Goal: Use online tool/utility: Use online tool/utility

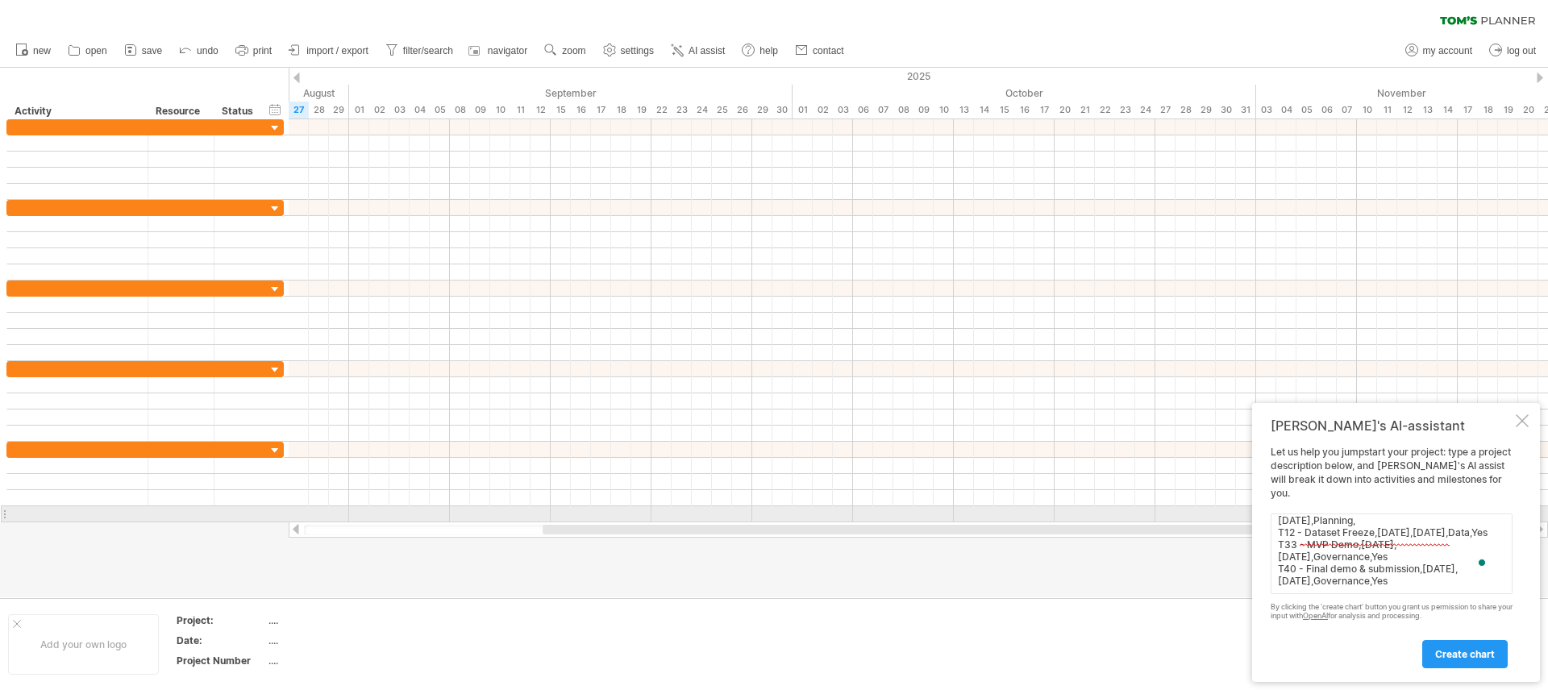
scroll to position [85, 0]
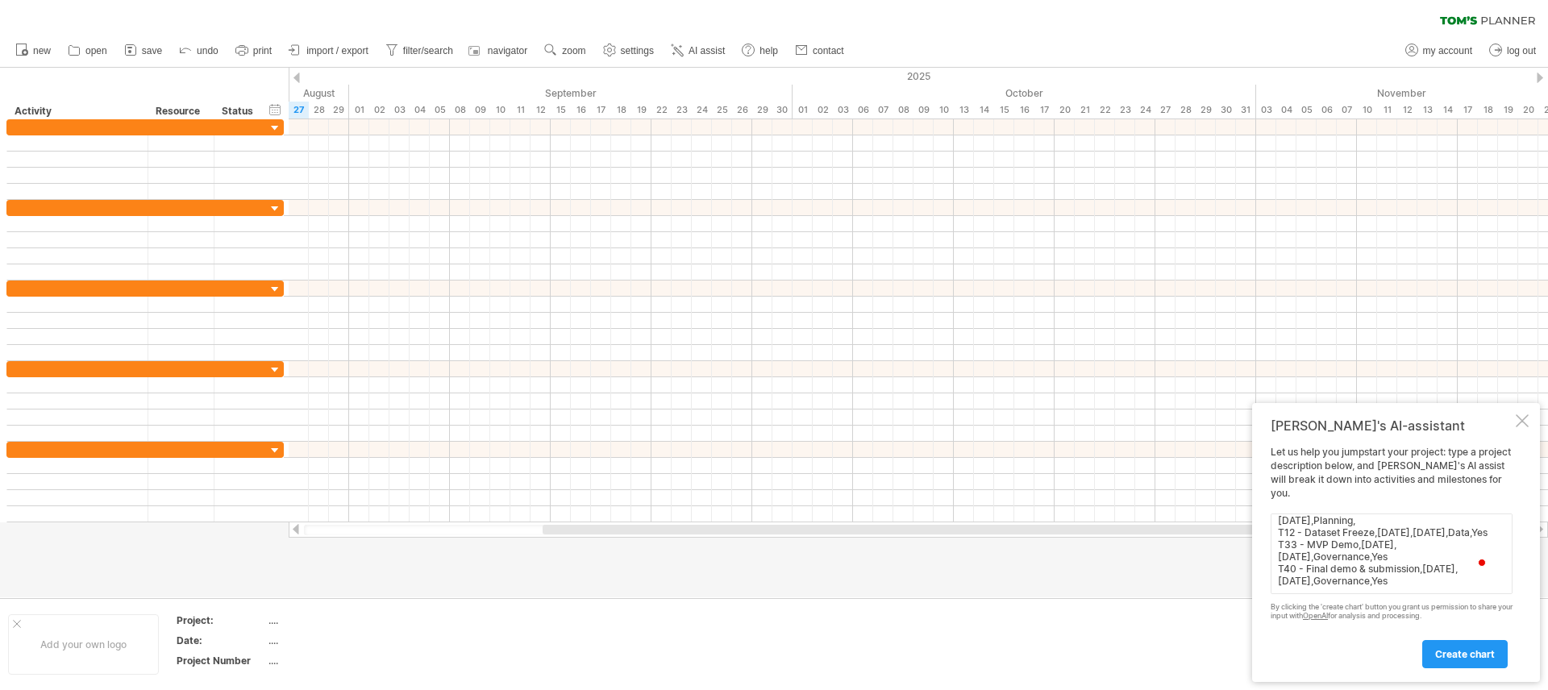
type textarea "Add this -> Task Name,Start,End,Group,Milestone T01 - Project planning & scope …"
click at [1473, 647] on link "create chart" at bounding box center [1465, 654] width 85 height 28
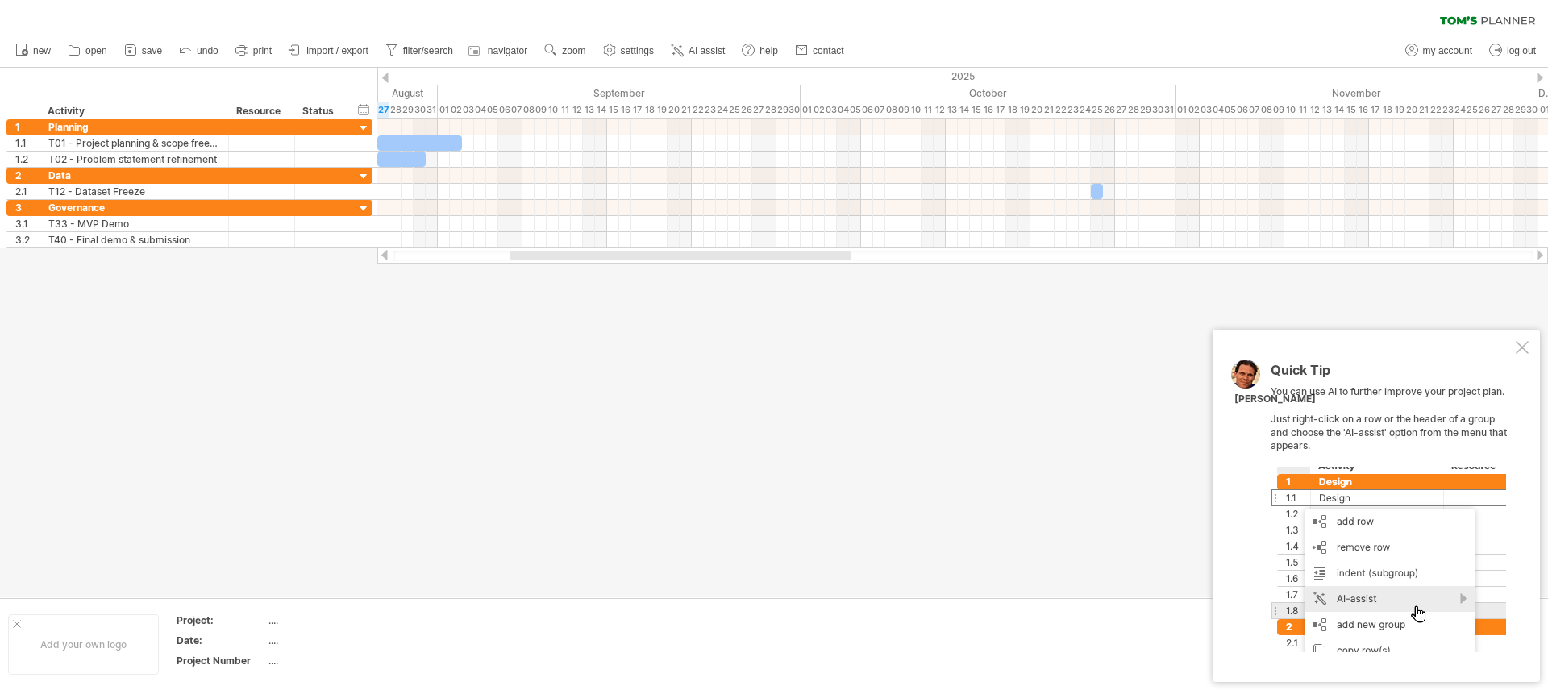
drag, startPoint x: 1517, startPoint y: 350, endPoint x: 1502, endPoint y: 348, distance: 14.6
click at [1518, 350] on div at bounding box center [1522, 347] width 13 height 13
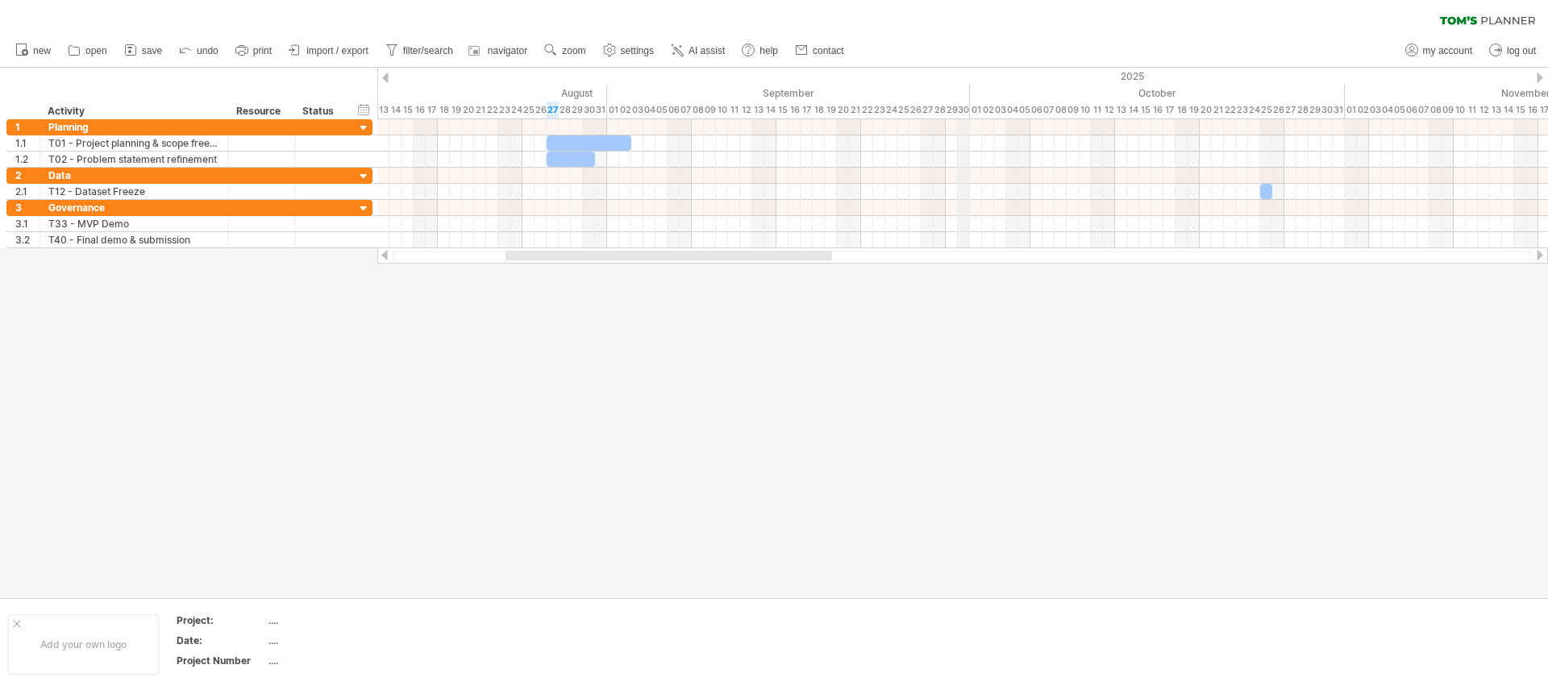
drag, startPoint x: 798, startPoint y: 90, endPoint x: 967, endPoint y: 85, distance: 168.6
click at [967, 85] on div "September" at bounding box center [788, 93] width 363 height 17
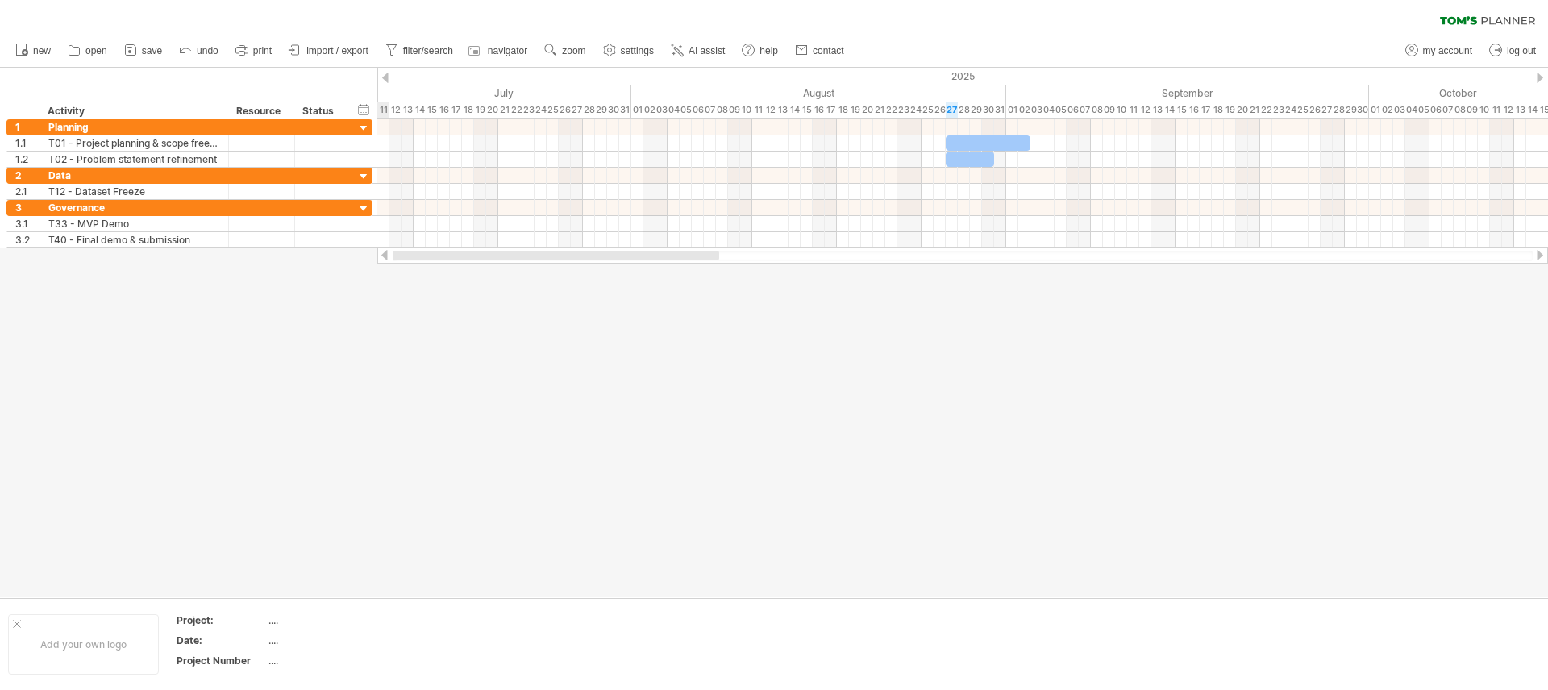
drag, startPoint x: 660, startPoint y: 258, endPoint x: 427, endPoint y: 209, distance: 237.4
click at [415, 249] on div at bounding box center [962, 256] width 1171 height 16
click at [602, 110] on div "timeline settings" at bounding box center [587, 115] width 118 height 26
select select "*"
select select "**"
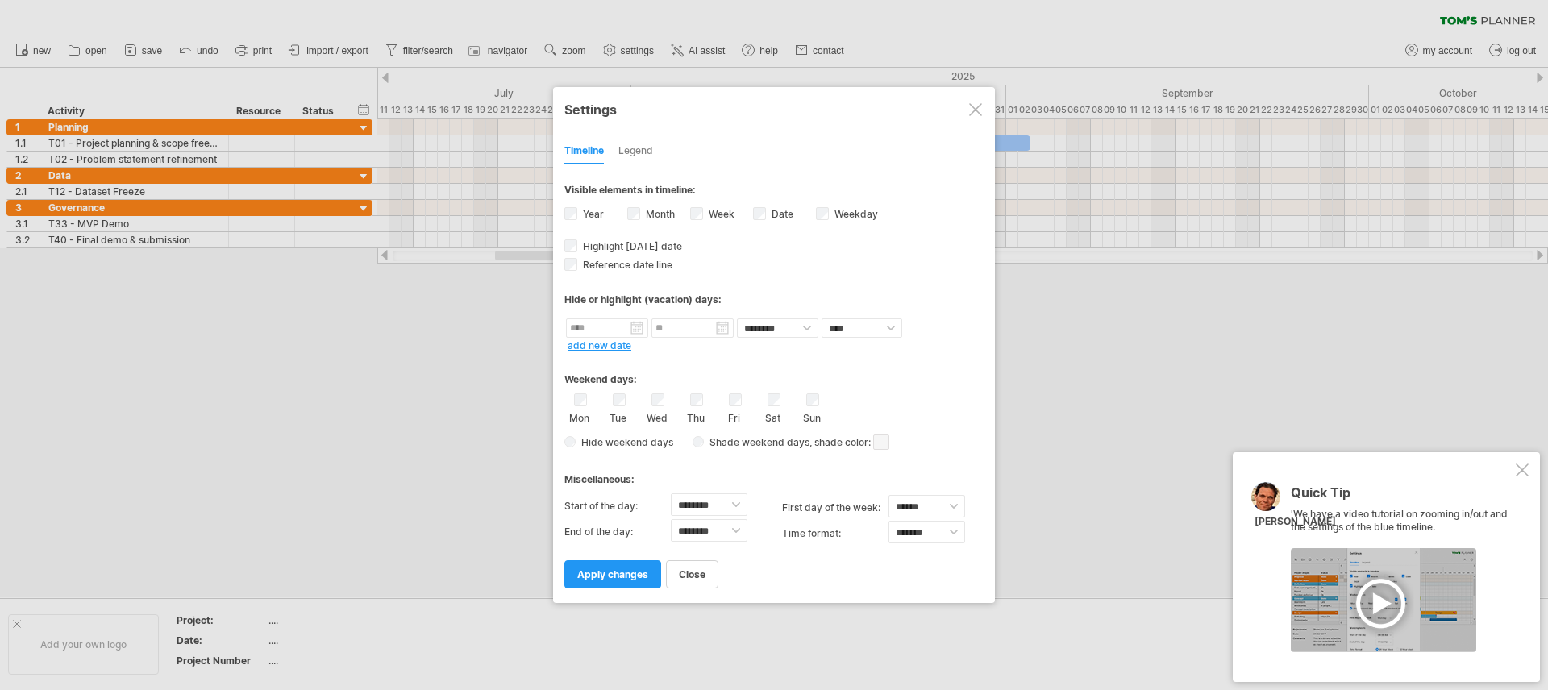
click at [608, 394] on div "Mon Tue Wed Thu Fri Sat Sun" at bounding box center [774, 409] width 419 height 31
click at [775, 571] on div "close apply changes" at bounding box center [774, 567] width 419 height 41
click at [654, 148] on div "Timeline Legend" at bounding box center [774, 147] width 419 height 35
drag, startPoint x: 602, startPoint y: 156, endPoint x: 633, endPoint y: 156, distance: 30.6
click at [625, 156] on div "Timeline Legend" at bounding box center [774, 147] width 419 height 35
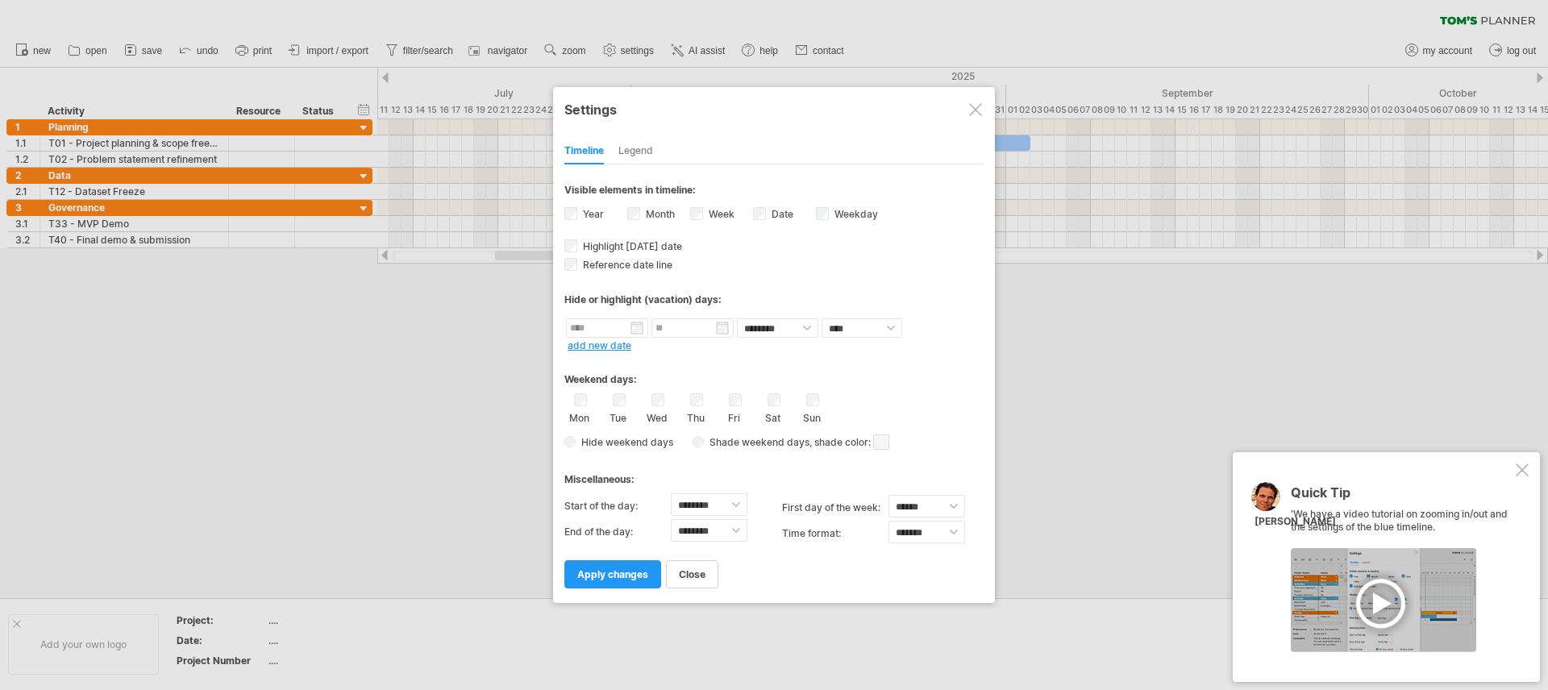
click at [633, 156] on div "Legend" at bounding box center [636, 152] width 35 height 26
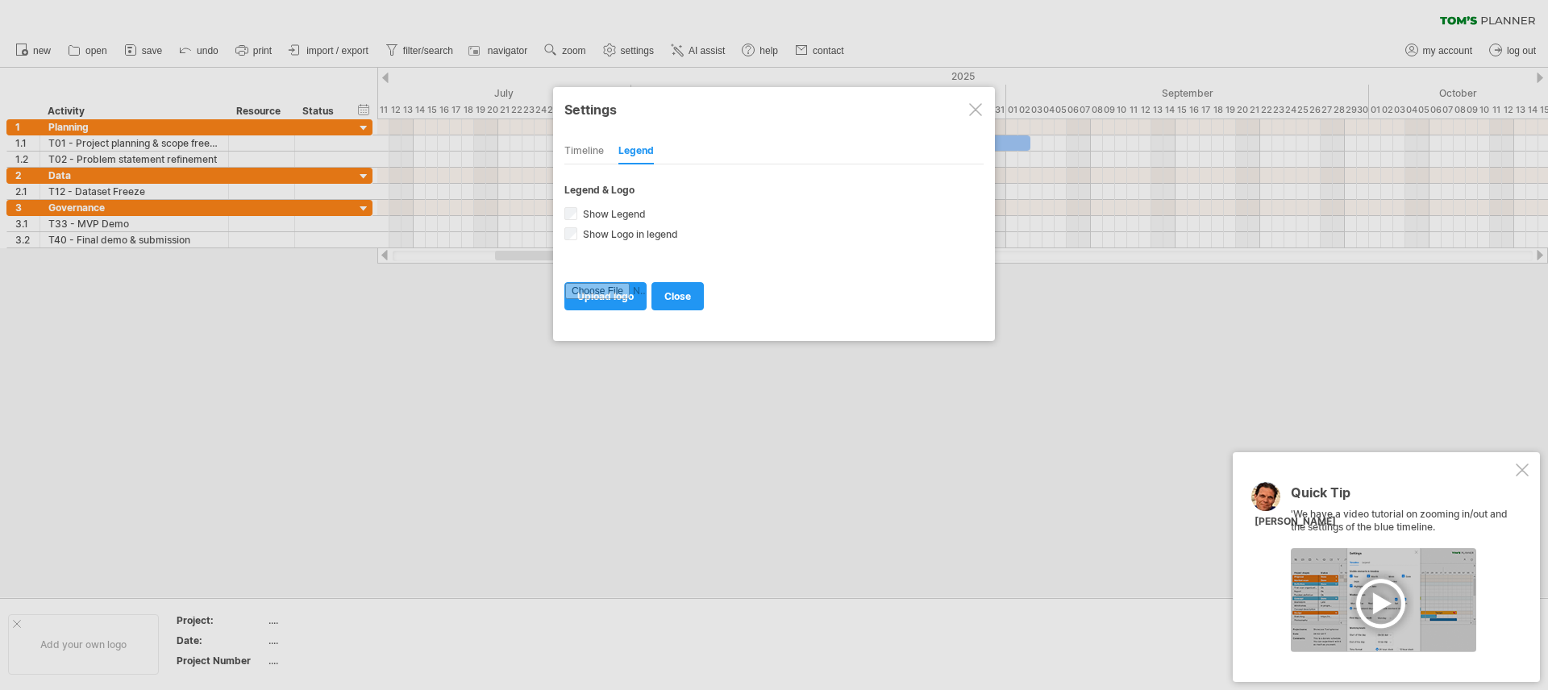
click at [585, 151] on div "Timeline" at bounding box center [585, 152] width 40 height 26
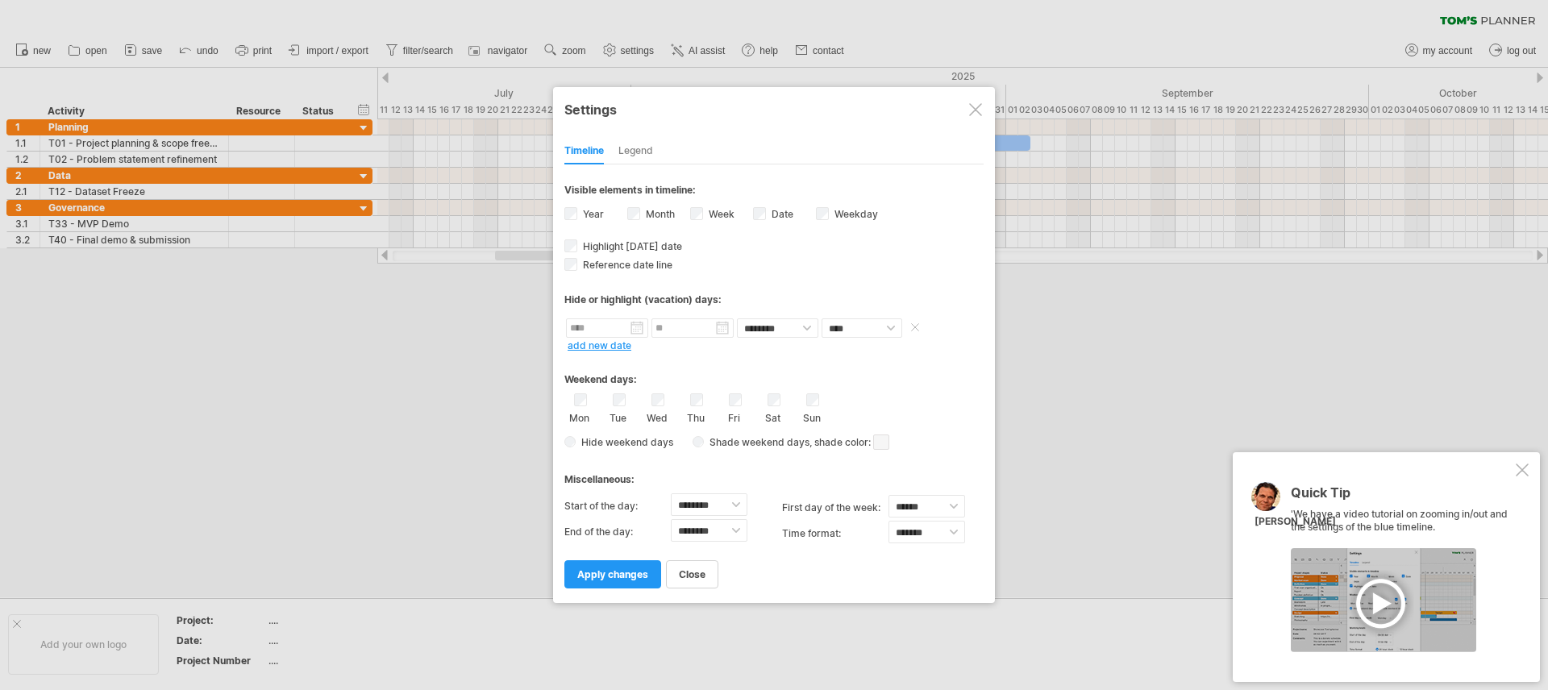
click at [599, 330] on input "text" at bounding box center [607, 328] width 82 height 19
click at [662, 462] on link "27" at bounding box center [655, 454] width 15 height 15
type input "********"
click at [718, 327] on input "********" at bounding box center [693, 328] width 82 height 19
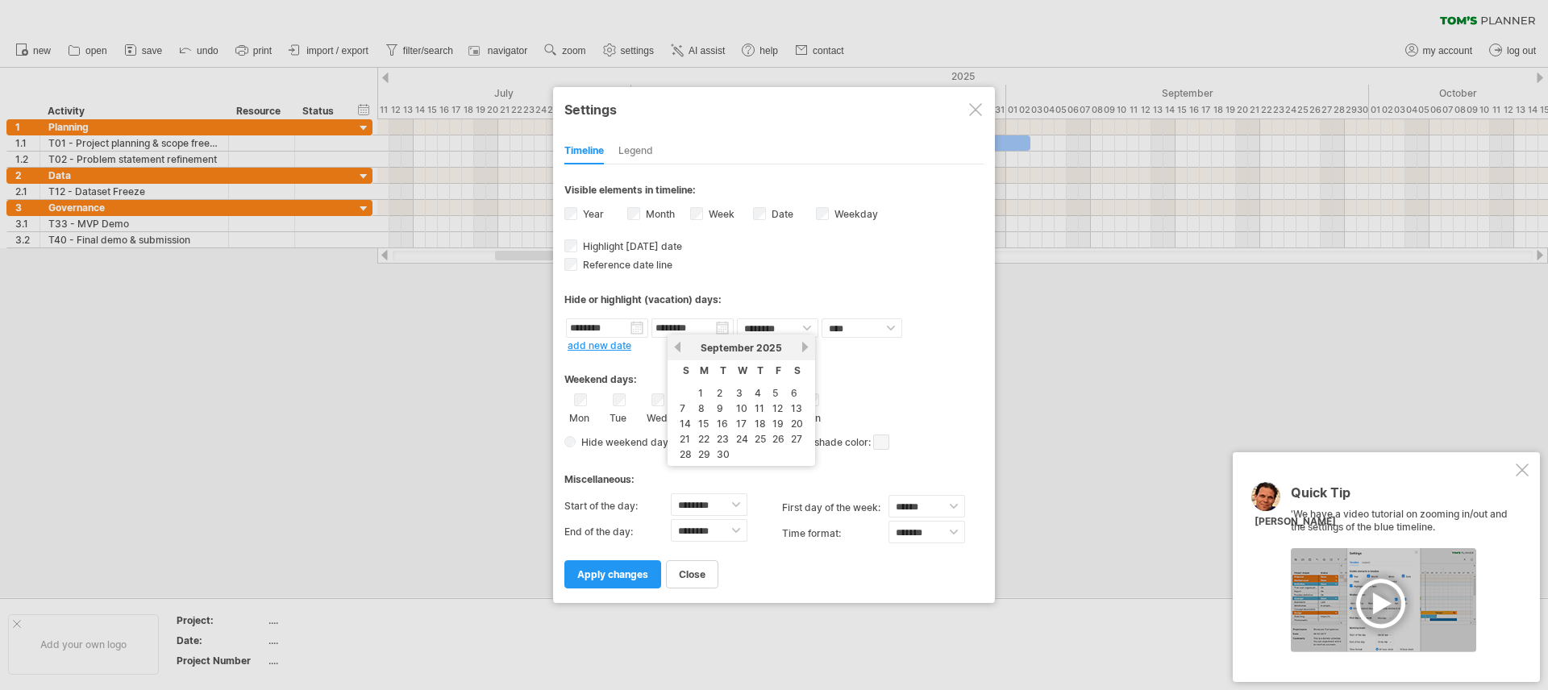
click at [731, 462] on link "30" at bounding box center [723, 454] width 16 height 15
type input "********"
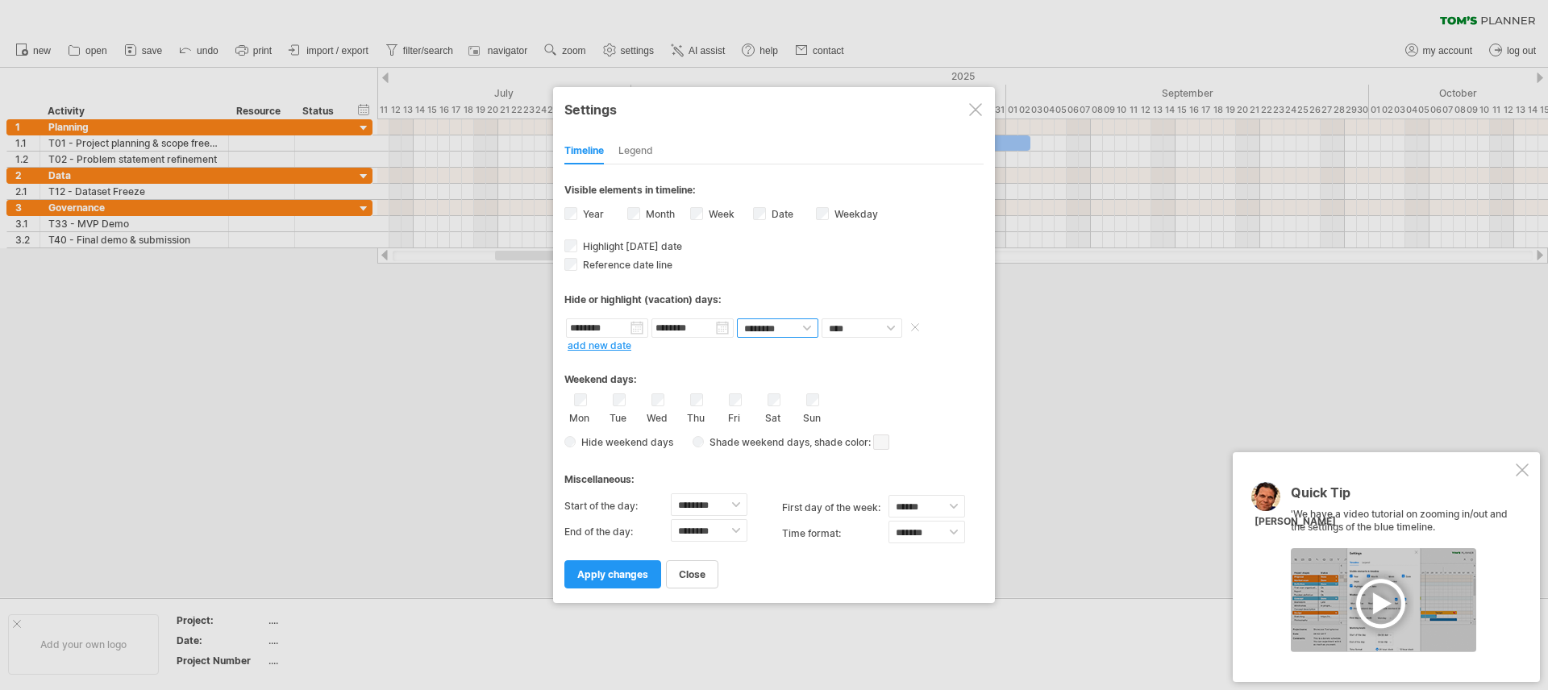
drag, startPoint x: 774, startPoint y: 331, endPoint x: 800, endPoint y: 326, distance: 26.3
click at [773, 331] on select "******** ********" at bounding box center [777, 328] width 81 height 19
select select "*"
click at [822, 319] on select "**** *****" at bounding box center [862, 328] width 81 height 19
click at [916, 326] on span at bounding box center [918, 327] width 23 height 19
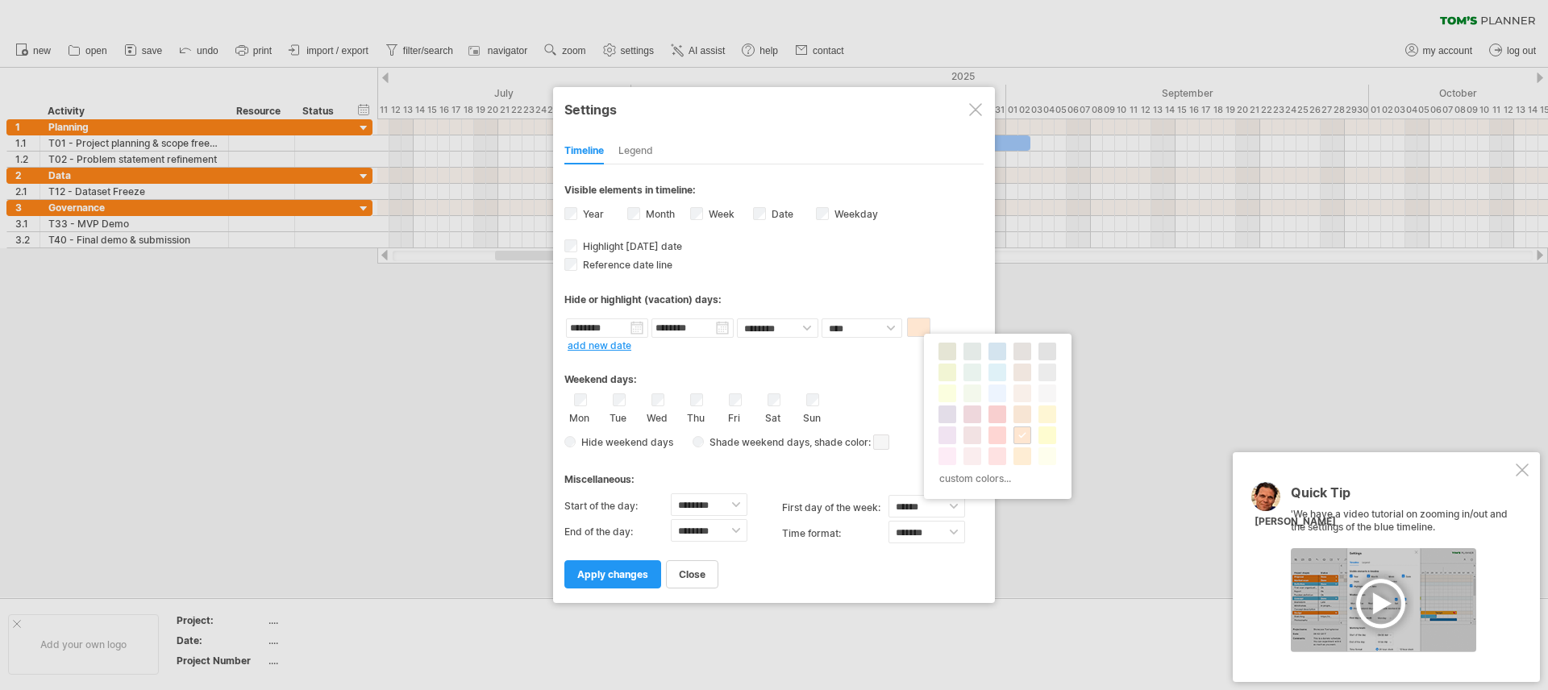
drag, startPoint x: 812, startPoint y: 346, endPoint x: 669, endPoint y: 348, distance: 142.8
click at [812, 345] on div "from to repeat hide/color ******** ******** ******** ******** **** ***** add ne…" at bounding box center [774, 334] width 419 height 34
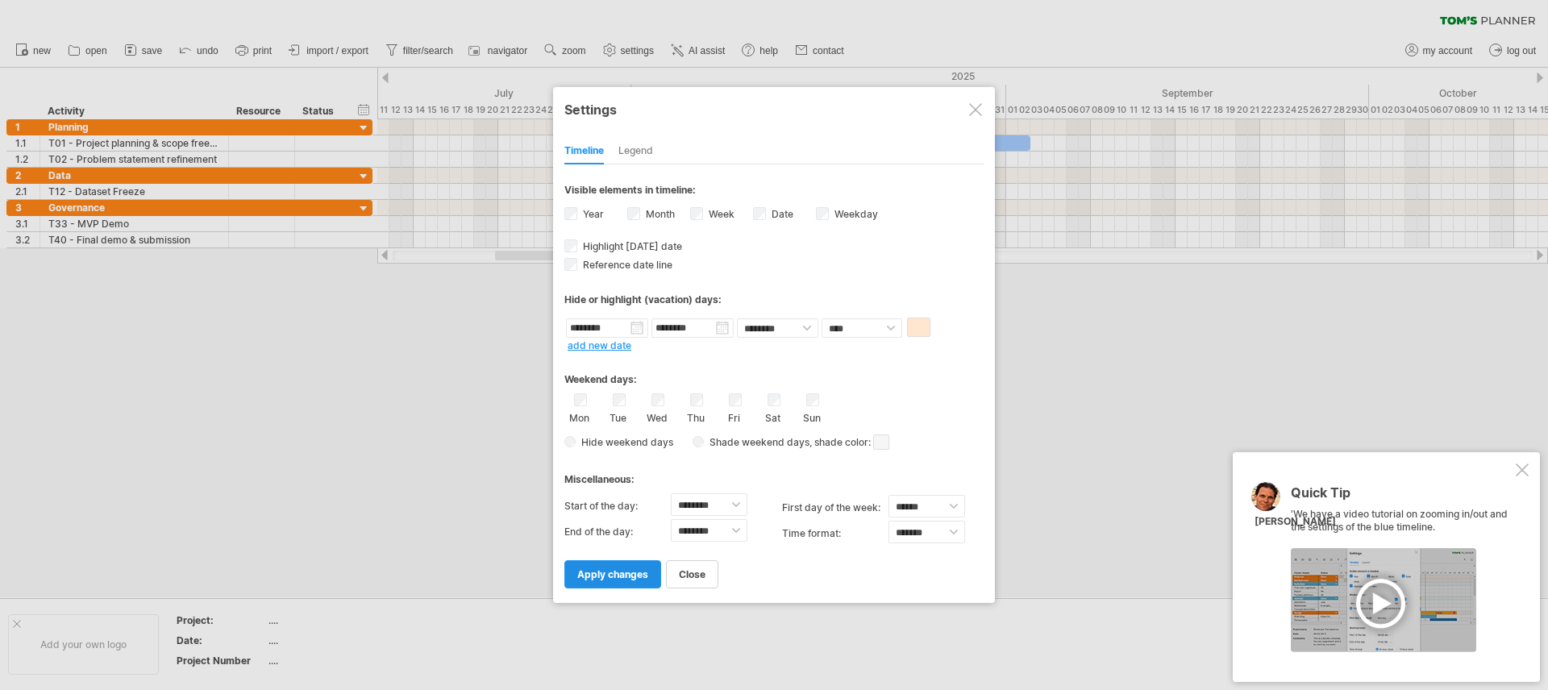
click at [614, 581] on link "apply changes" at bounding box center [613, 574] width 97 height 28
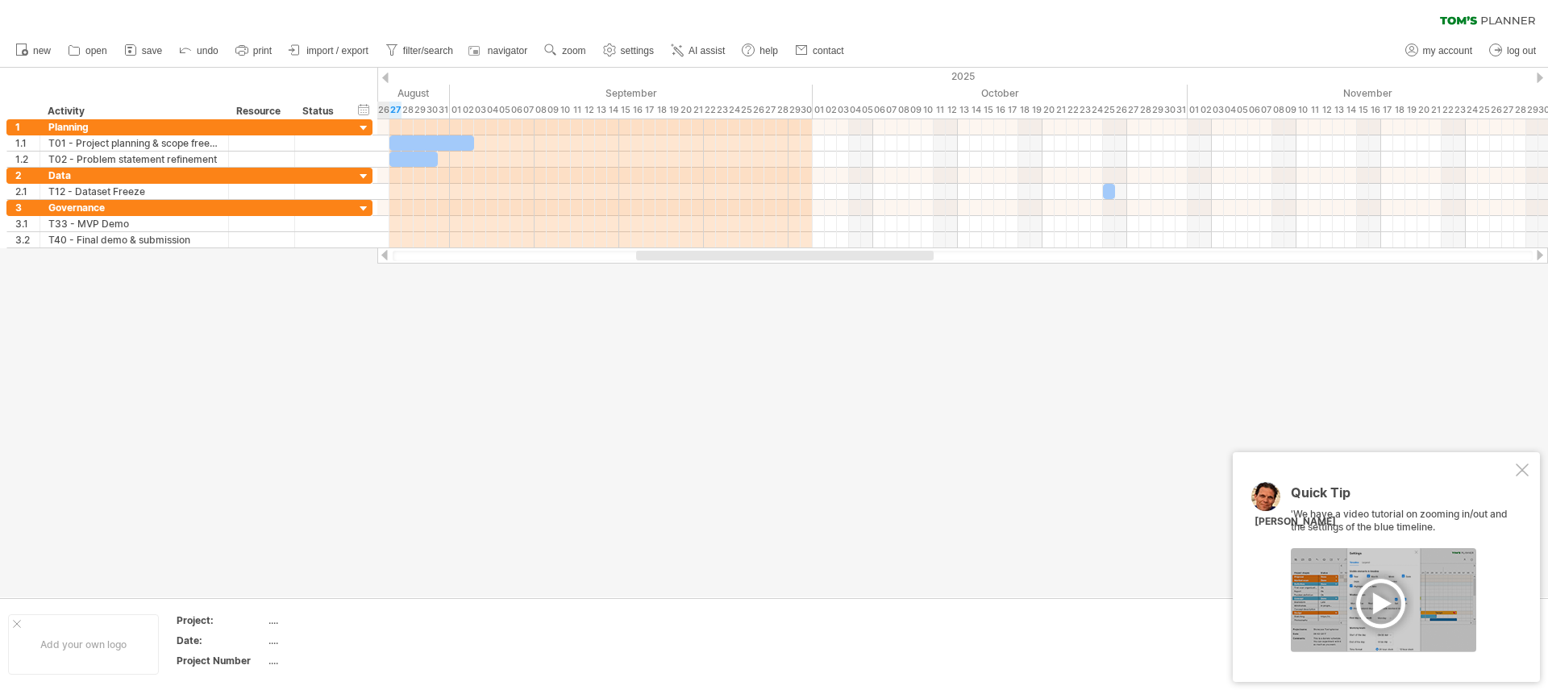
drag, startPoint x: 729, startPoint y: 253, endPoint x: 870, endPoint y: 252, distance: 141.1
click at [870, 252] on div at bounding box center [785, 256] width 298 height 10
click at [1514, 474] on div "Quick Tip 'We have a video tutorial on zooming in/out and the settings of the b…" at bounding box center [1386, 567] width 307 height 230
click at [1527, 474] on div at bounding box center [1522, 470] width 13 height 13
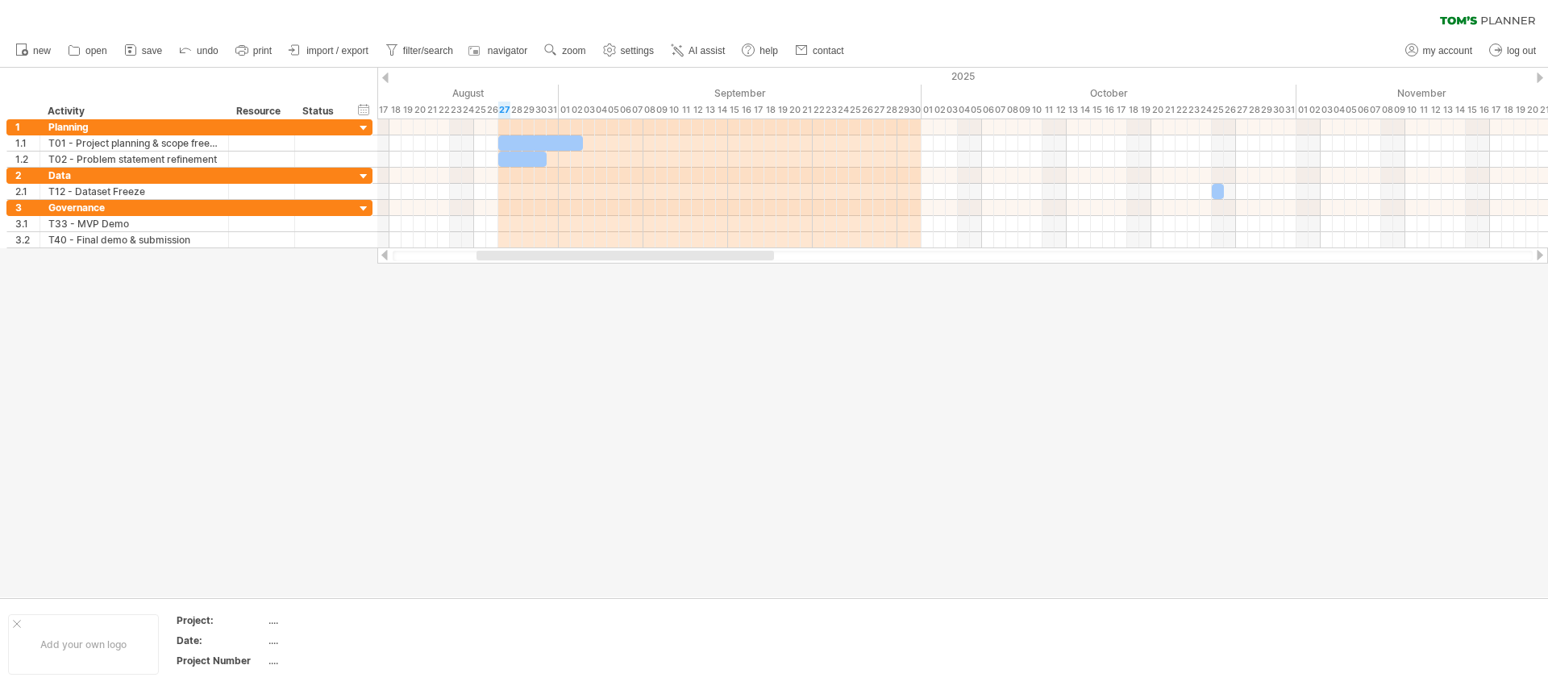
drag, startPoint x: 799, startPoint y: 259, endPoint x: 766, endPoint y: 272, distance: 35.5
click at [766, 272] on div "Trying to reach [DOMAIN_NAME] Connected again... 0% clear filter new 1" at bounding box center [774, 345] width 1548 height 690
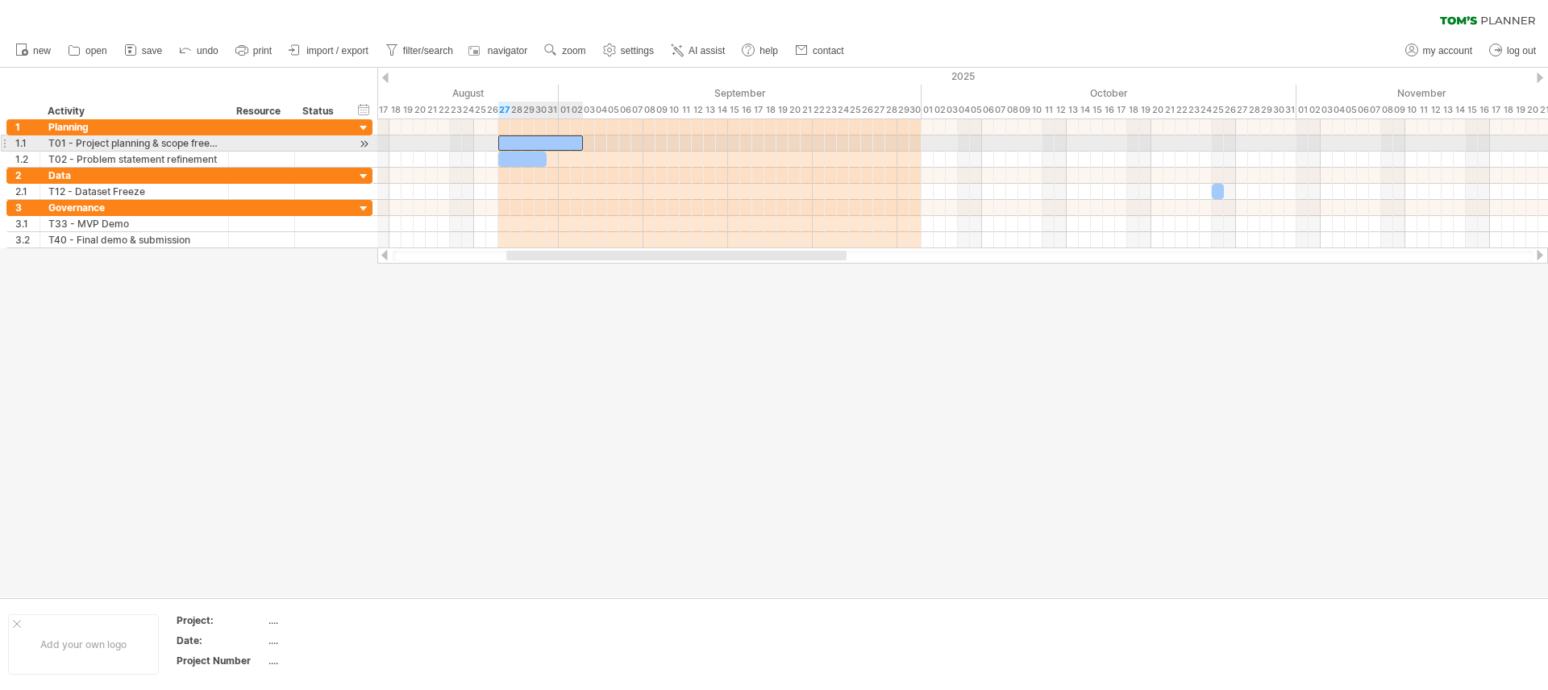
click at [519, 135] on div at bounding box center [540, 142] width 85 height 15
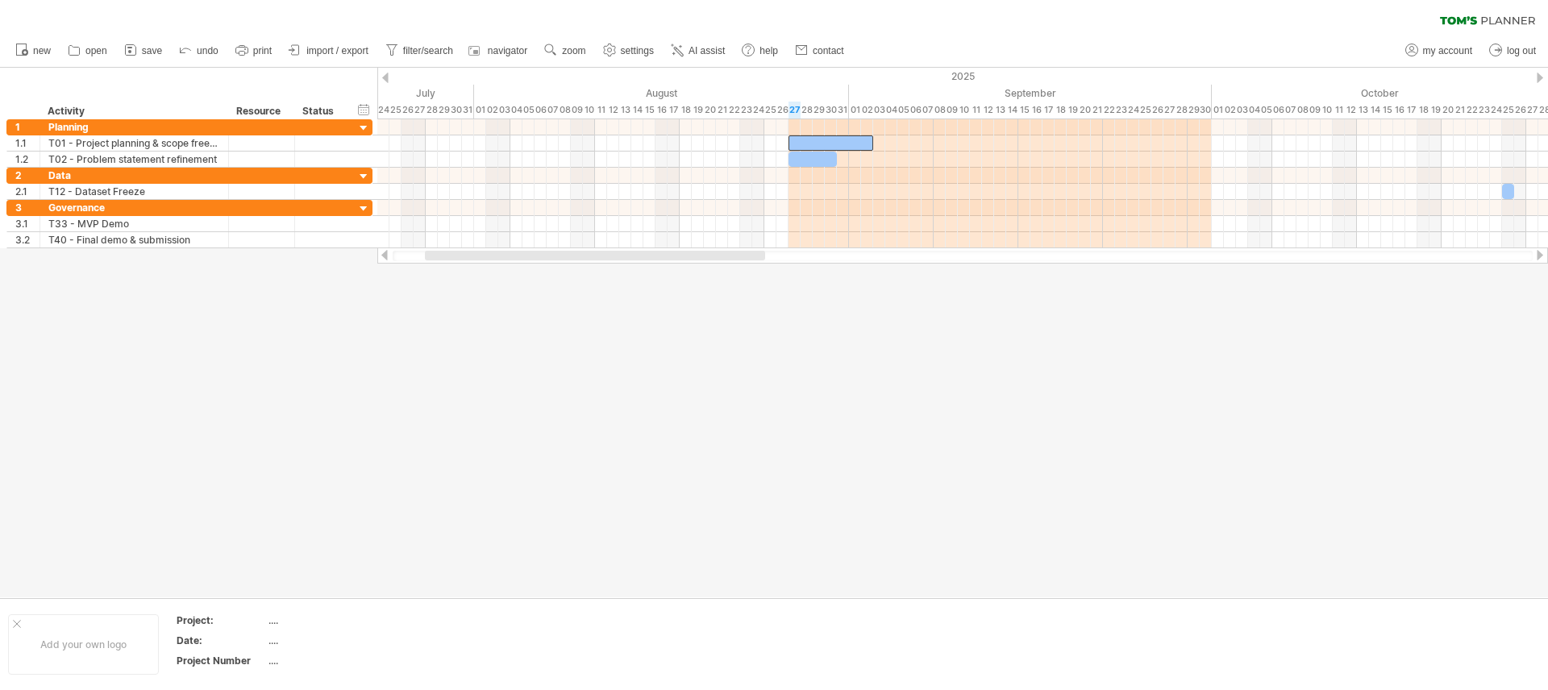
drag, startPoint x: 586, startPoint y: 260, endPoint x: 503, endPoint y: 262, distance: 83.1
click at [503, 262] on div at bounding box center [962, 256] width 1171 height 16
click at [685, 102] on div "timeline settings" at bounding box center [718, 101] width 118 height 26
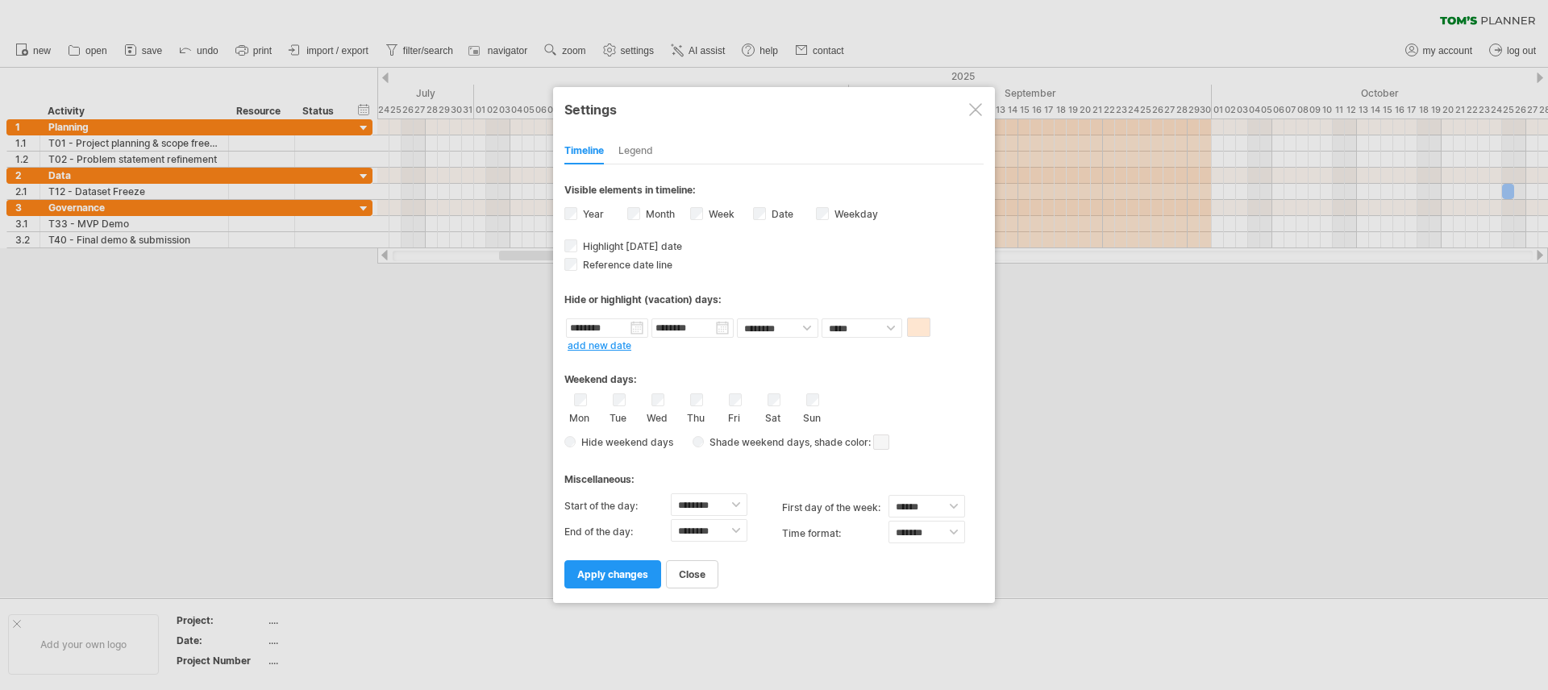
click at [612, 344] on link "add new date" at bounding box center [600, 346] width 64 height 12
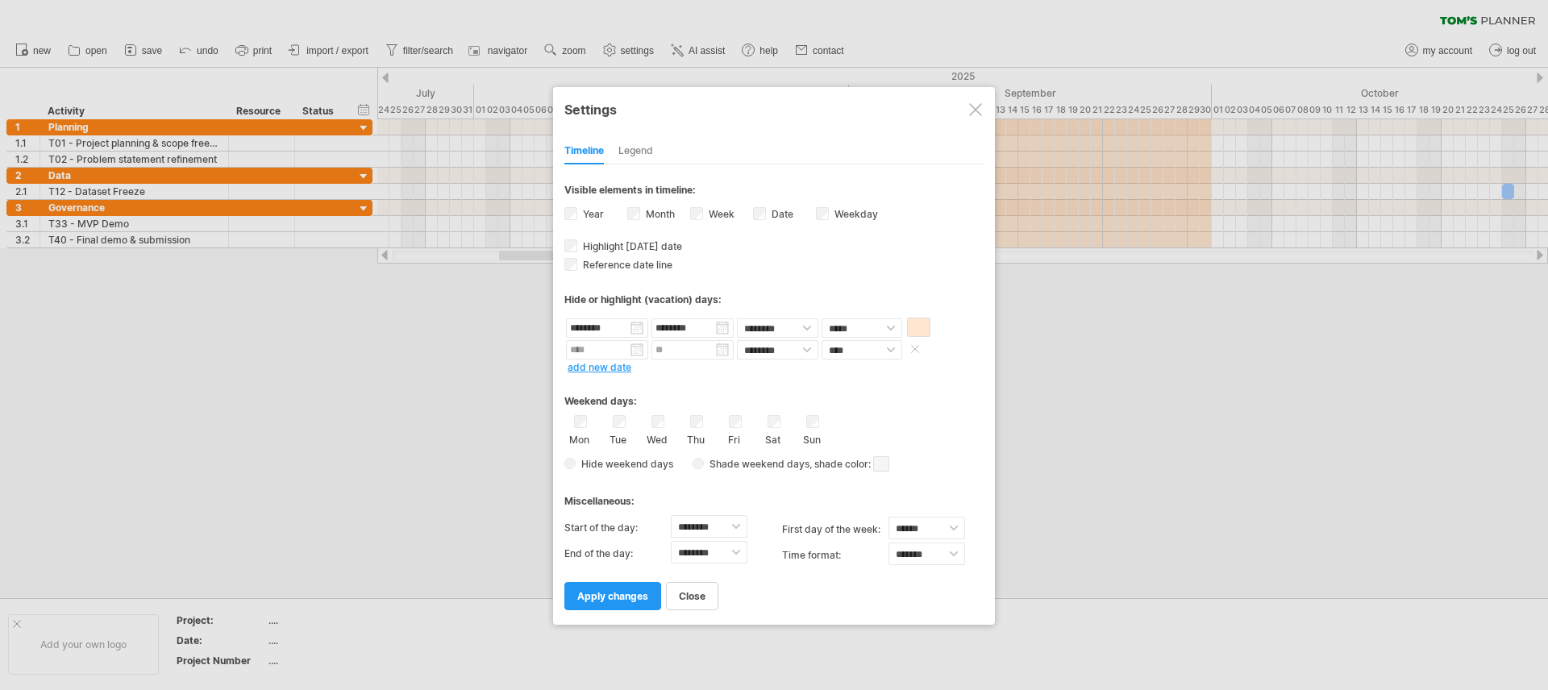
click at [914, 350] on span at bounding box center [915, 349] width 16 height 12
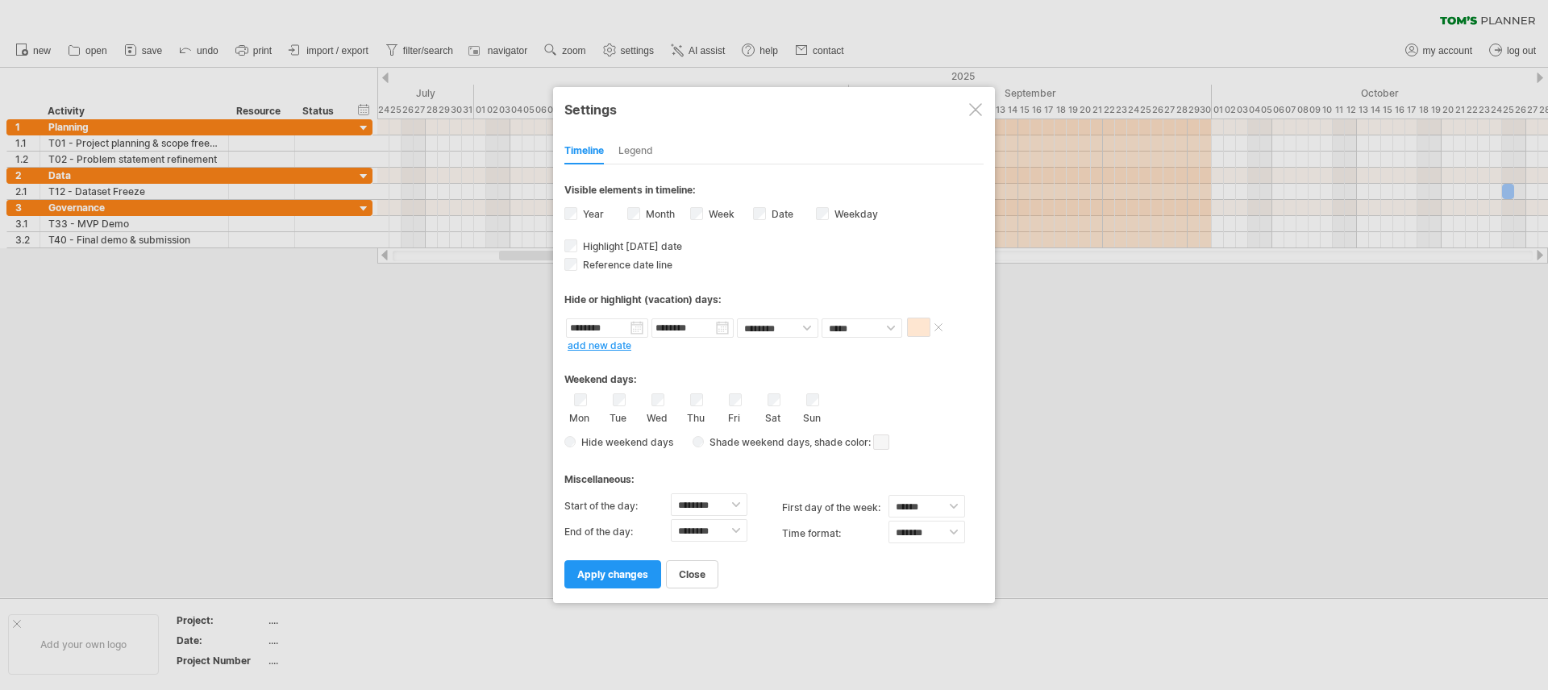
click at [641, 329] on input "********" at bounding box center [607, 328] width 82 height 19
click at [644, 431] on link "15" at bounding box center [637, 423] width 14 height 15
click at [635, 333] on input "********" at bounding box center [607, 328] width 82 height 19
click at [638, 401] on link "1" at bounding box center [634, 392] width 8 height 15
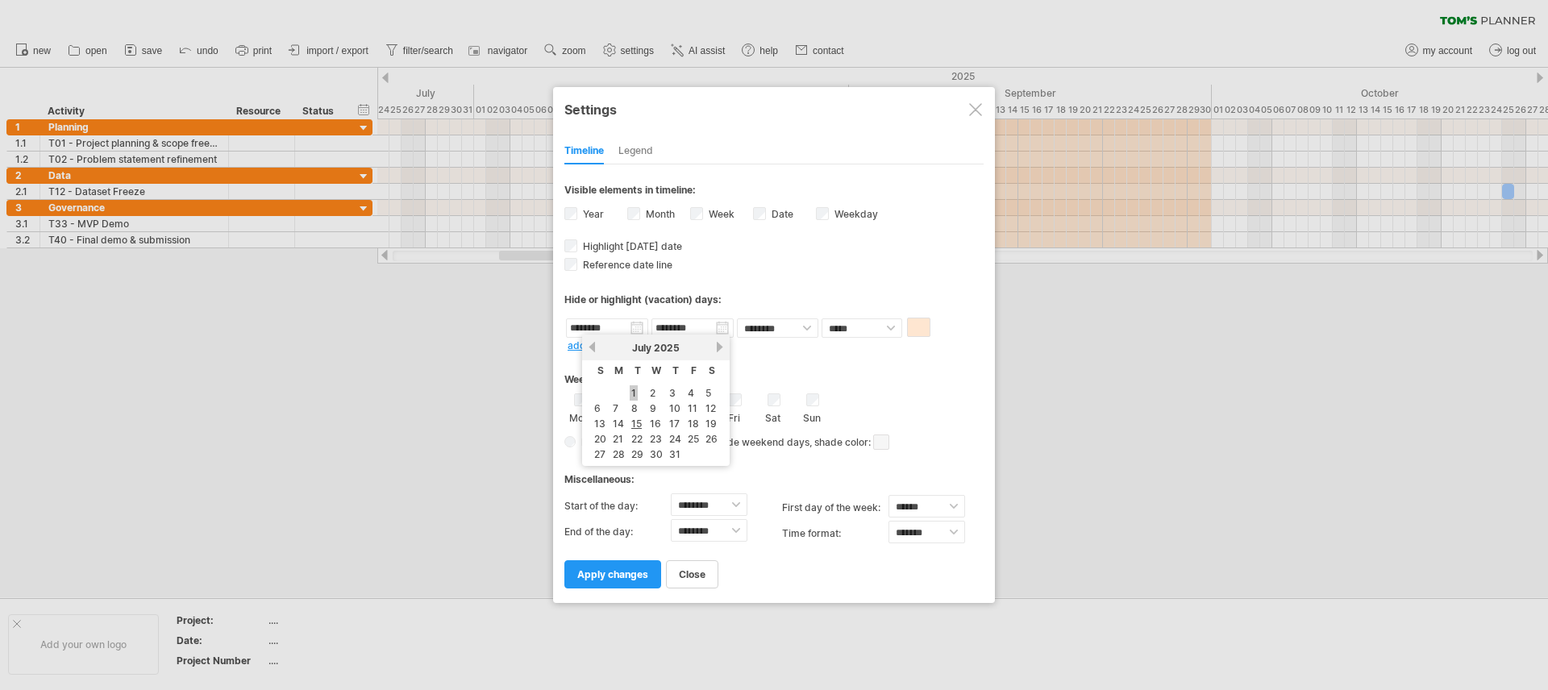
type input "********"
click at [628, 576] on span "apply changes" at bounding box center [612, 575] width 71 height 12
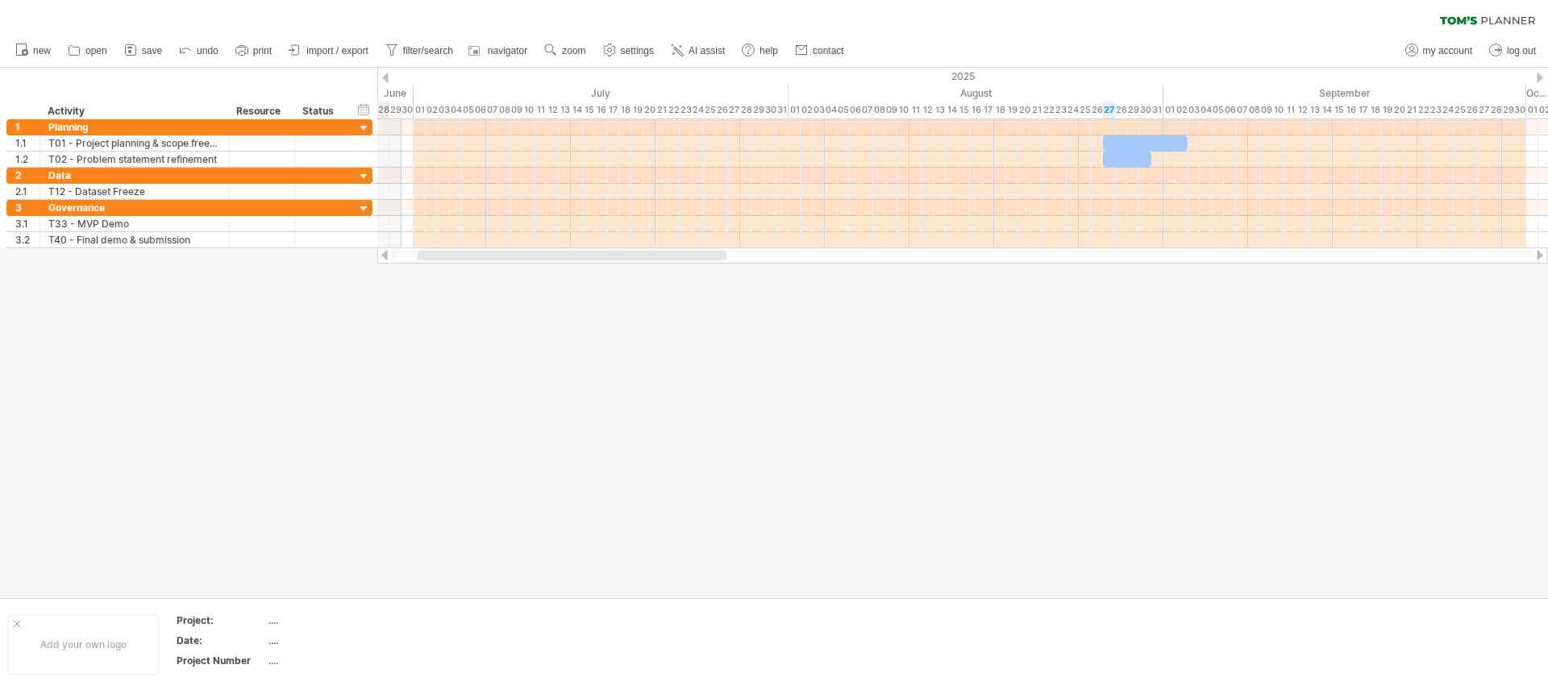
drag, startPoint x: 681, startPoint y: 255, endPoint x: 598, endPoint y: 260, distance: 82.5
click at [598, 260] on div at bounding box center [963, 256] width 1140 height 10
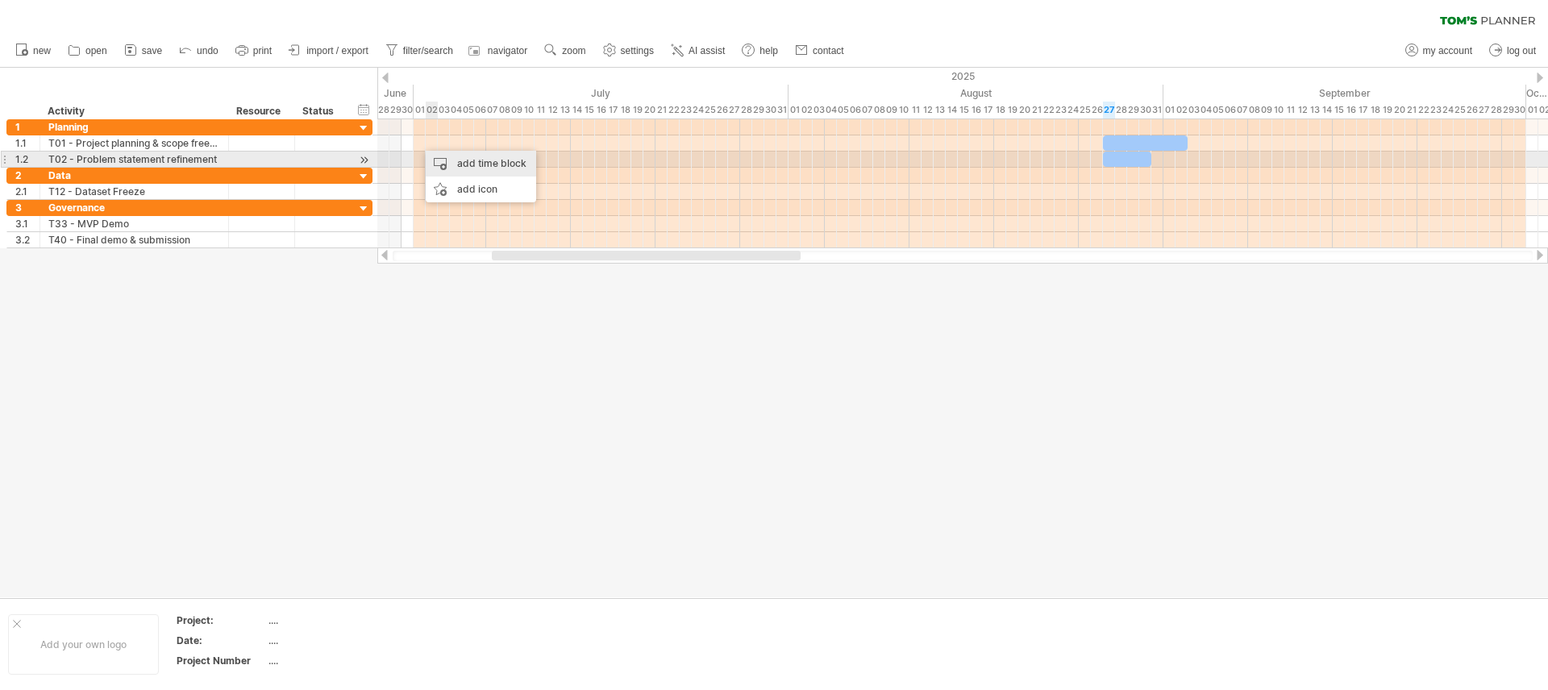
click at [455, 162] on div "add time block" at bounding box center [481, 164] width 110 height 26
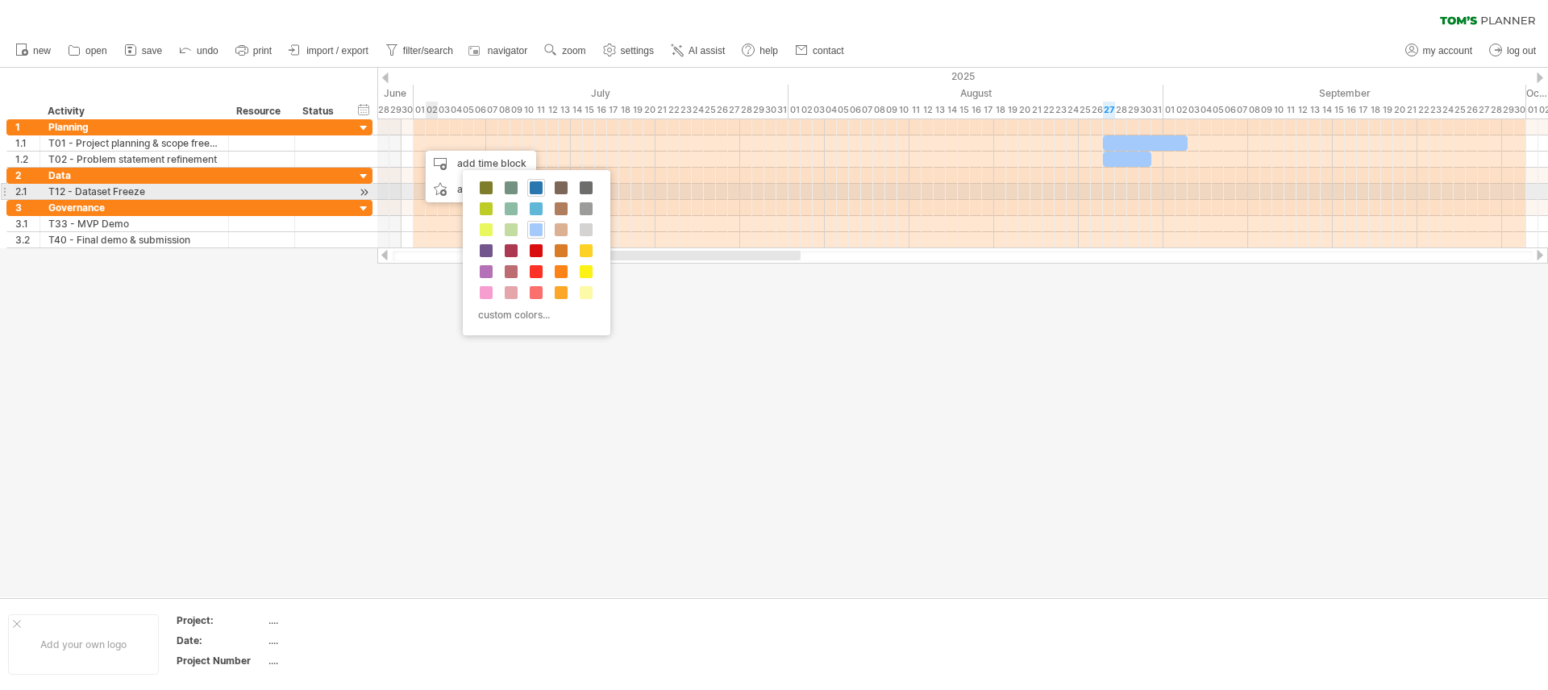
click at [534, 185] on span at bounding box center [536, 187] width 13 height 13
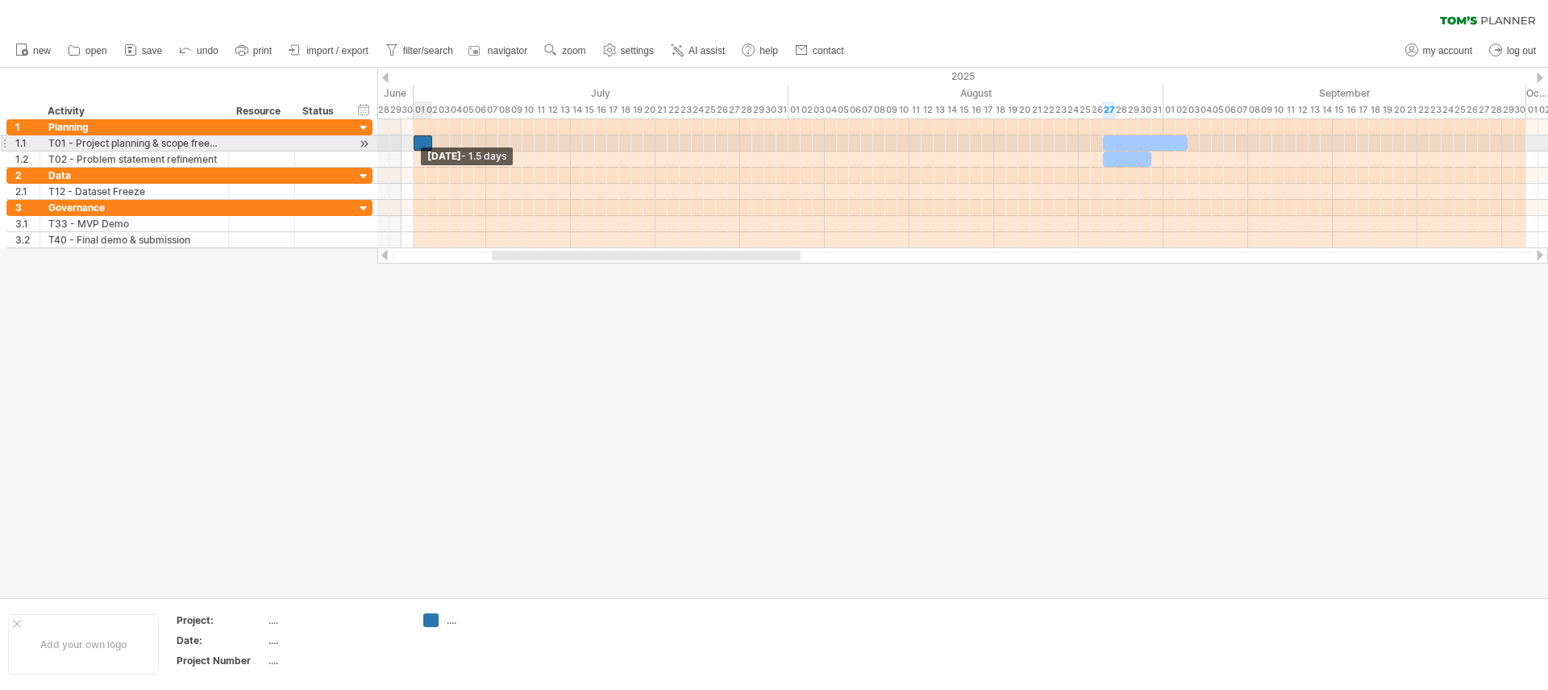
click at [418, 141] on div at bounding box center [423, 142] width 19 height 15
drag, startPoint x: 433, startPoint y: 144, endPoint x: 485, endPoint y: 146, distance: 52.4
click at [485, 146] on span at bounding box center [486, 142] width 6 height 15
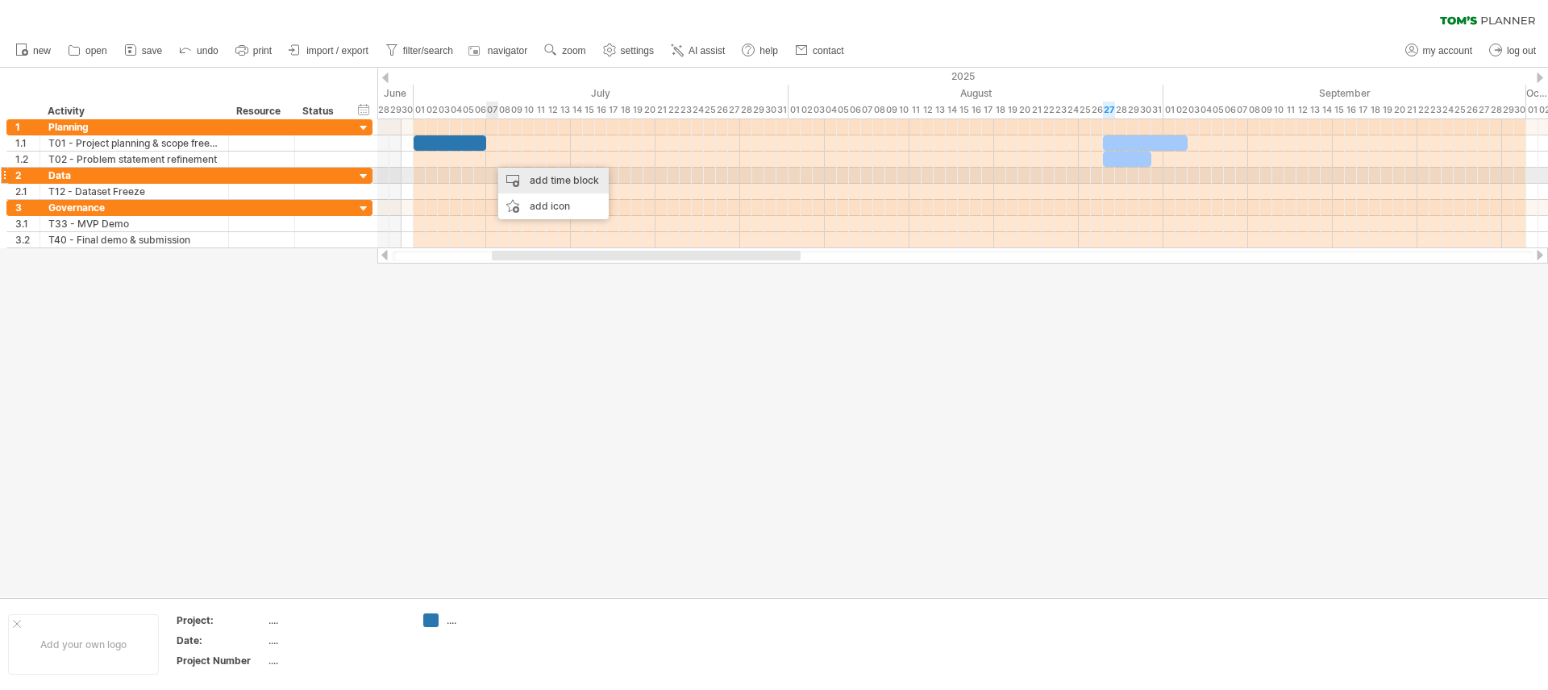
click at [522, 177] on div "add time block" at bounding box center [553, 181] width 110 height 26
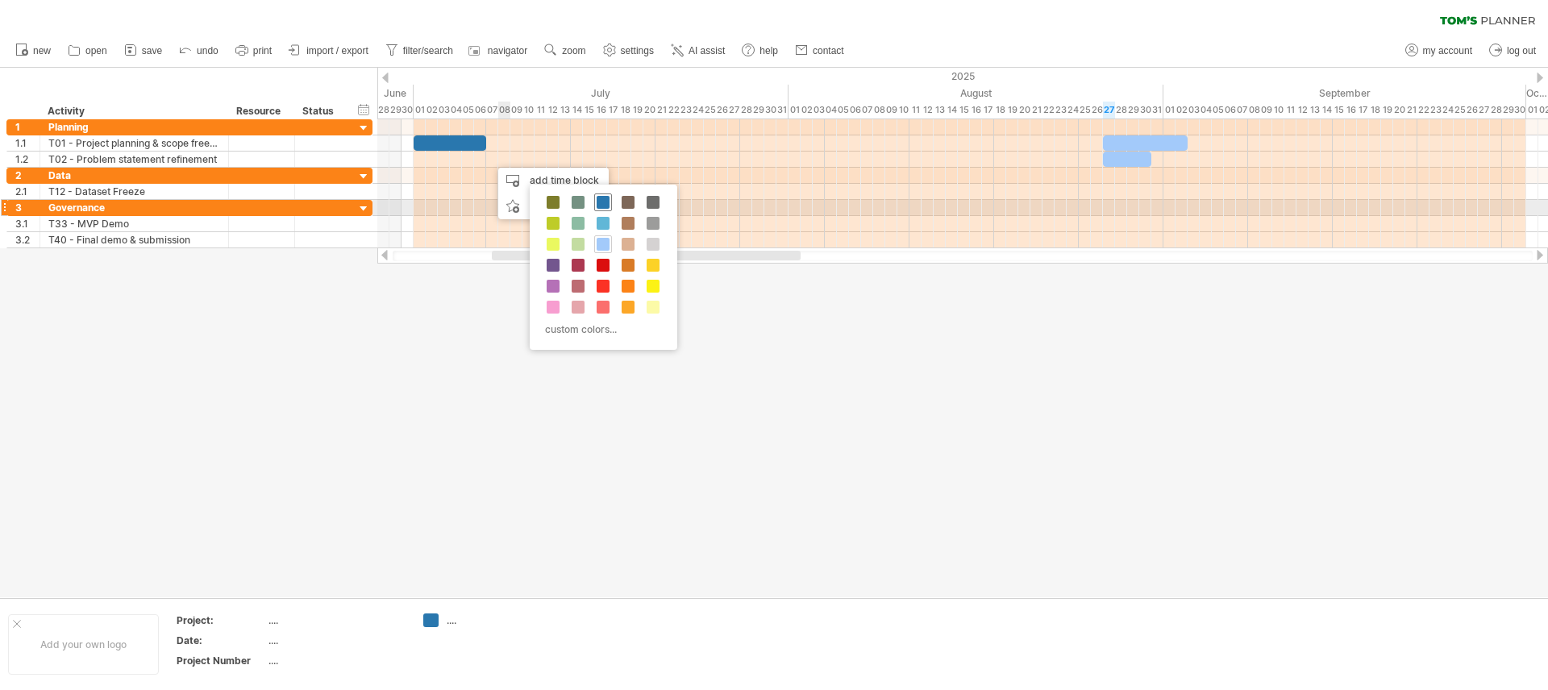
click at [601, 206] on span at bounding box center [603, 202] width 13 height 13
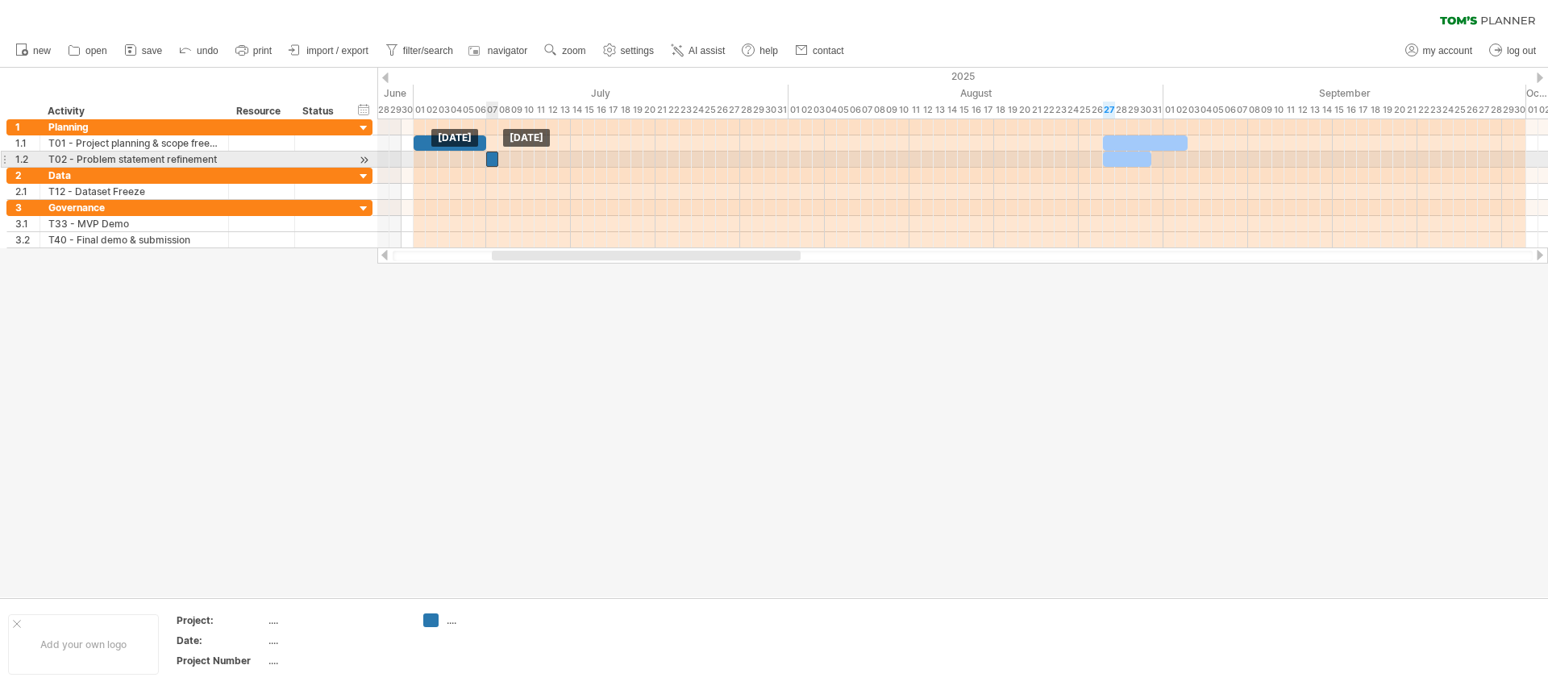
click at [492, 157] on div at bounding box center [492, 159] width 12 height 15
drag, startPoint x: 498, startPoint y: 162, endPoint x: 570, endPoint y: 163, distance: 72.6
click at [570, 163] on span at bounding box center [571, 159] width 6 height 15
click at [1130, 140] on div at bounding box center [1145, 142] width 85 height 15
click at [1129, 156] on div at bounding box center [1127, 159] width 48 height 15
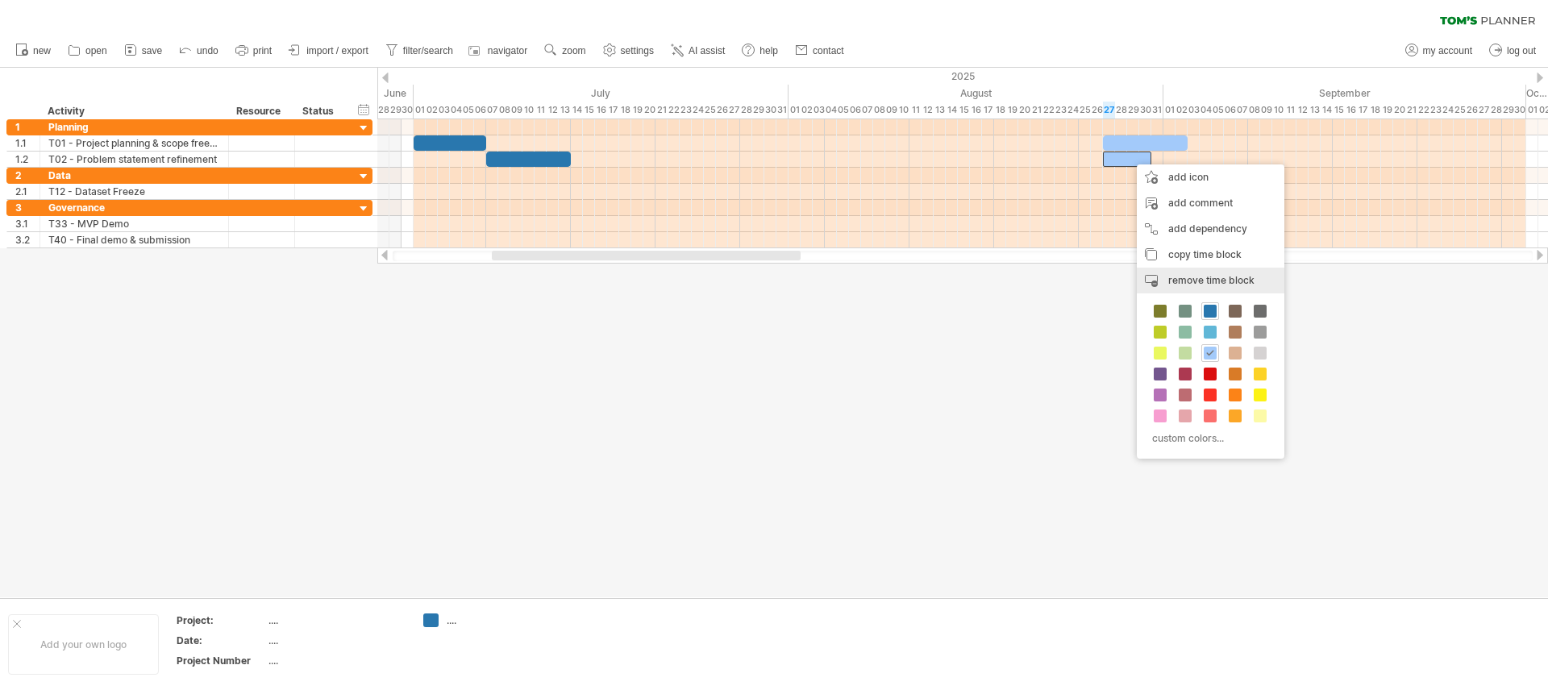
drag, startPoint x: 1185, startPoint y: 283, endPoint x: 1170, endPoint y: 240, distance: 46.2
click at [1186, 282] on span "remove time block" at bounding box center [1212, 280] width 86 height 12
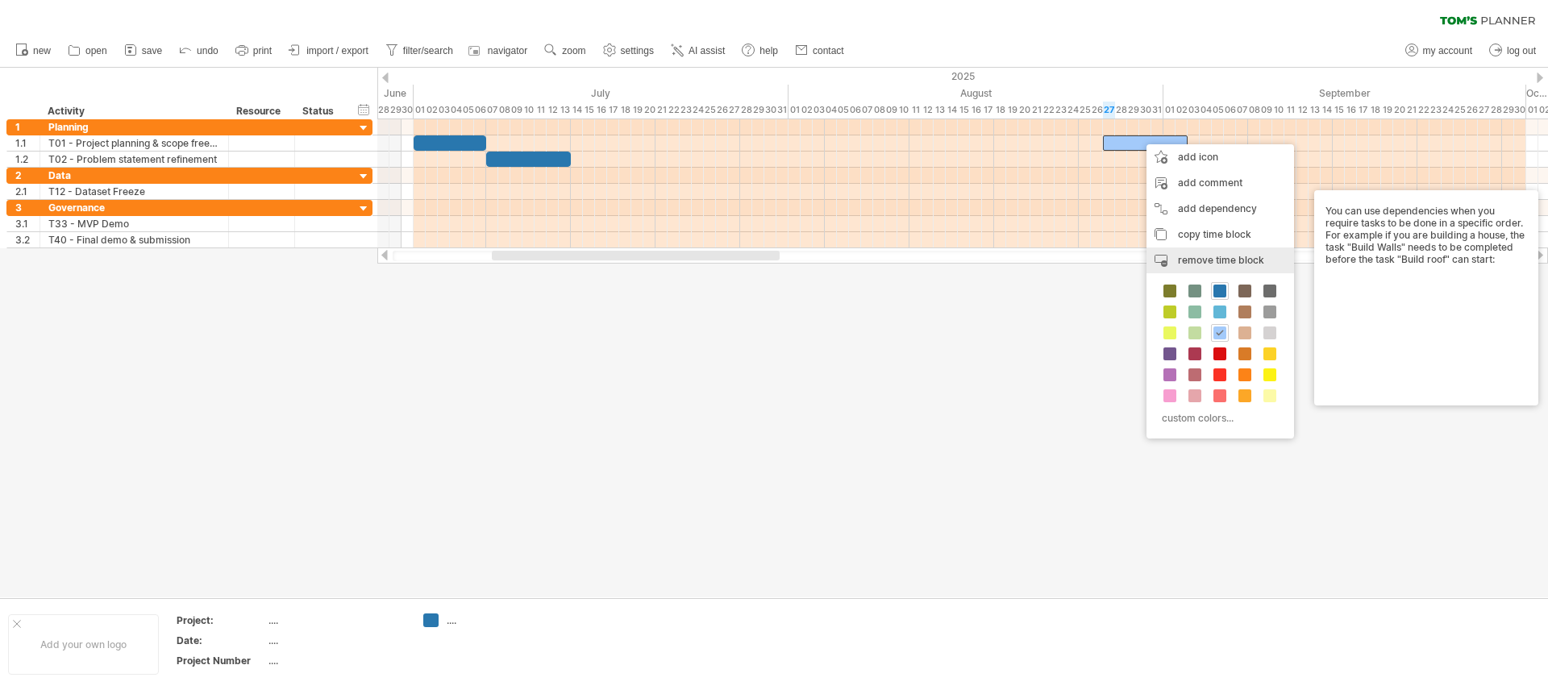
click at [1178, 261] on div "remove time block remove selected items" at bounding box center [1221, 261] width 148 height 26
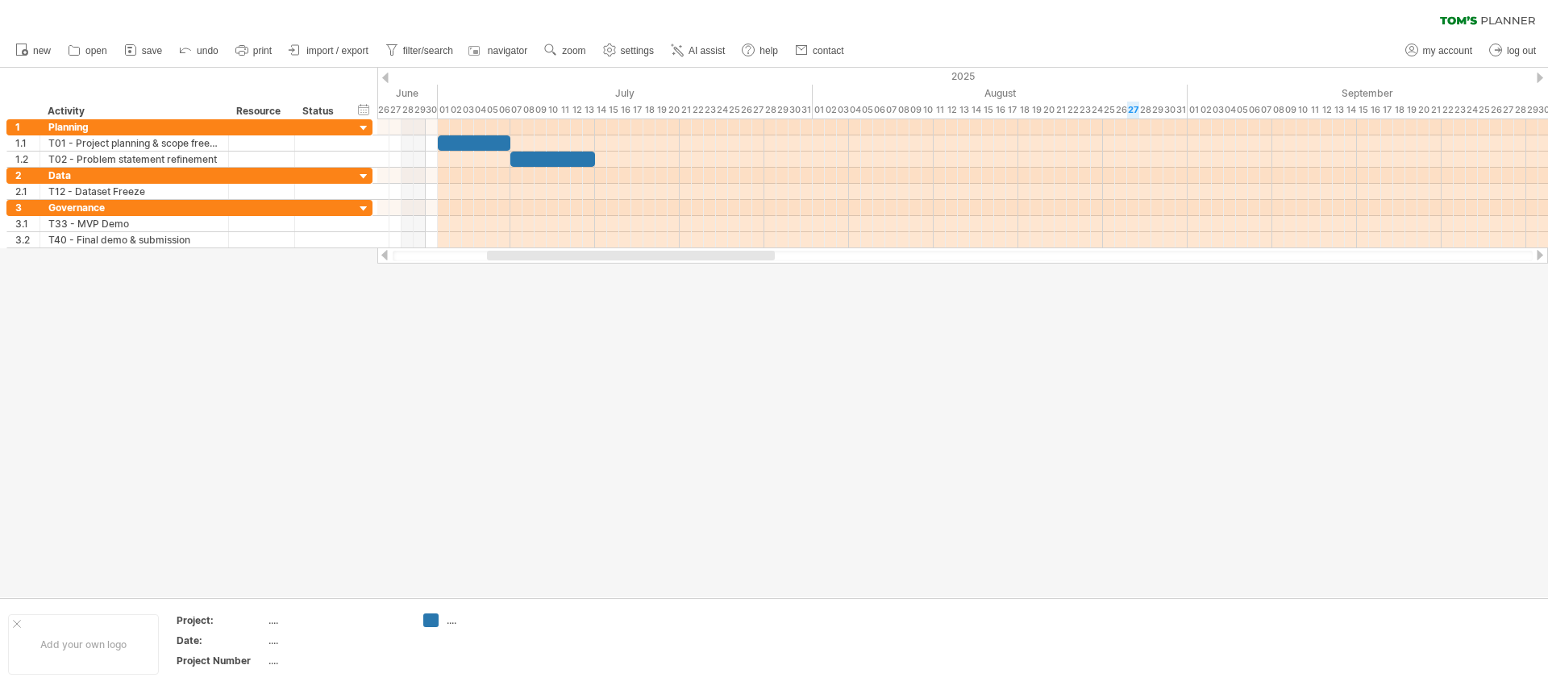
drag, startPoint x: 544, startPoint y: 255, endPoint x: 619, endPoint y: 106, distance: 167.3
click at [540, 255] on div at bounding box center [631, 256] width 288 height 10
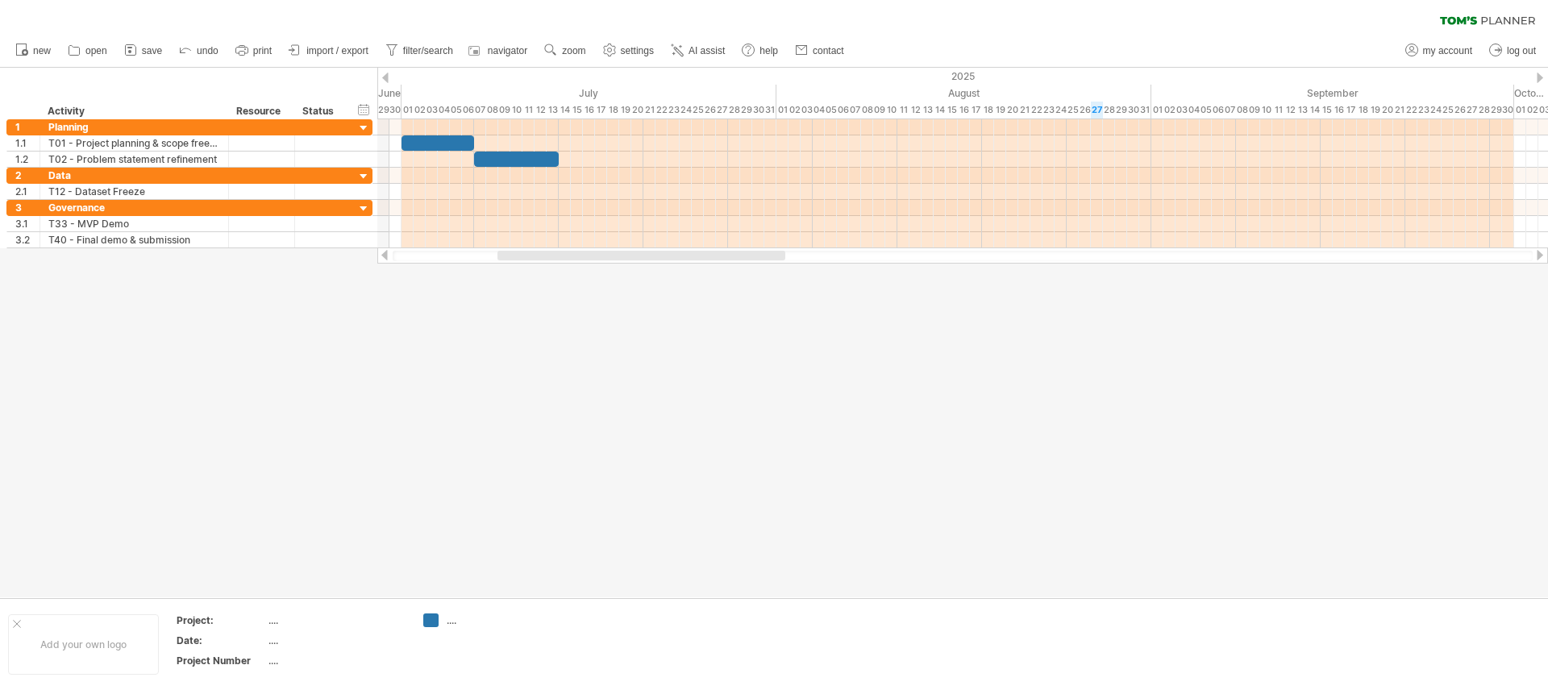
click at [608, 256] on div at bounding box center [642, 256] width 288 height 10
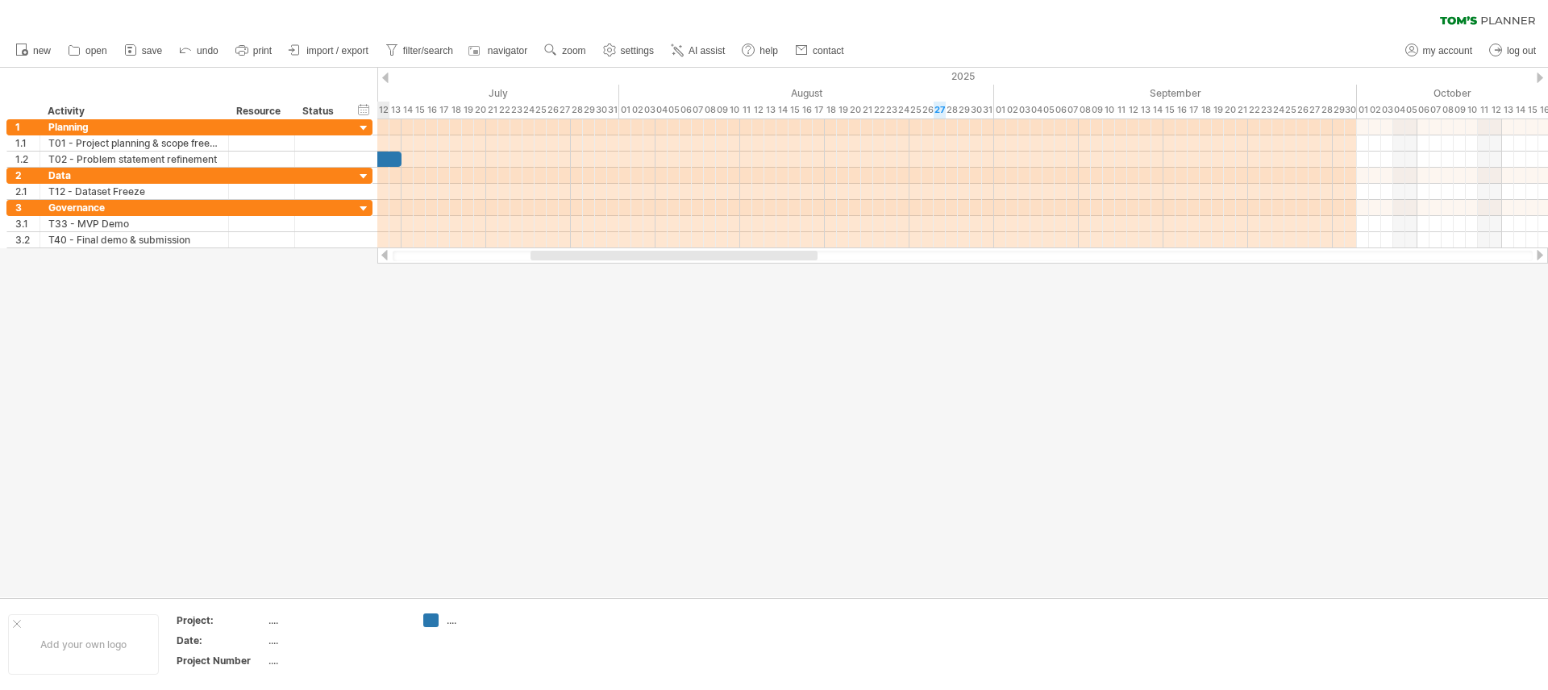
drag, startPoint x: 789, startPoint y: 256, endPoint x: 518, endPoint y: 181, distance: 280.9
click at [786, 266] on div "Trying to reach [DOMAIN_NAME] Connected again... 0% clear filter new 1" at bounding box center [774, 345] width 1548 height 690
click at [148, 52] on span "save" at bounding box center [152, 50] width 20 height 11
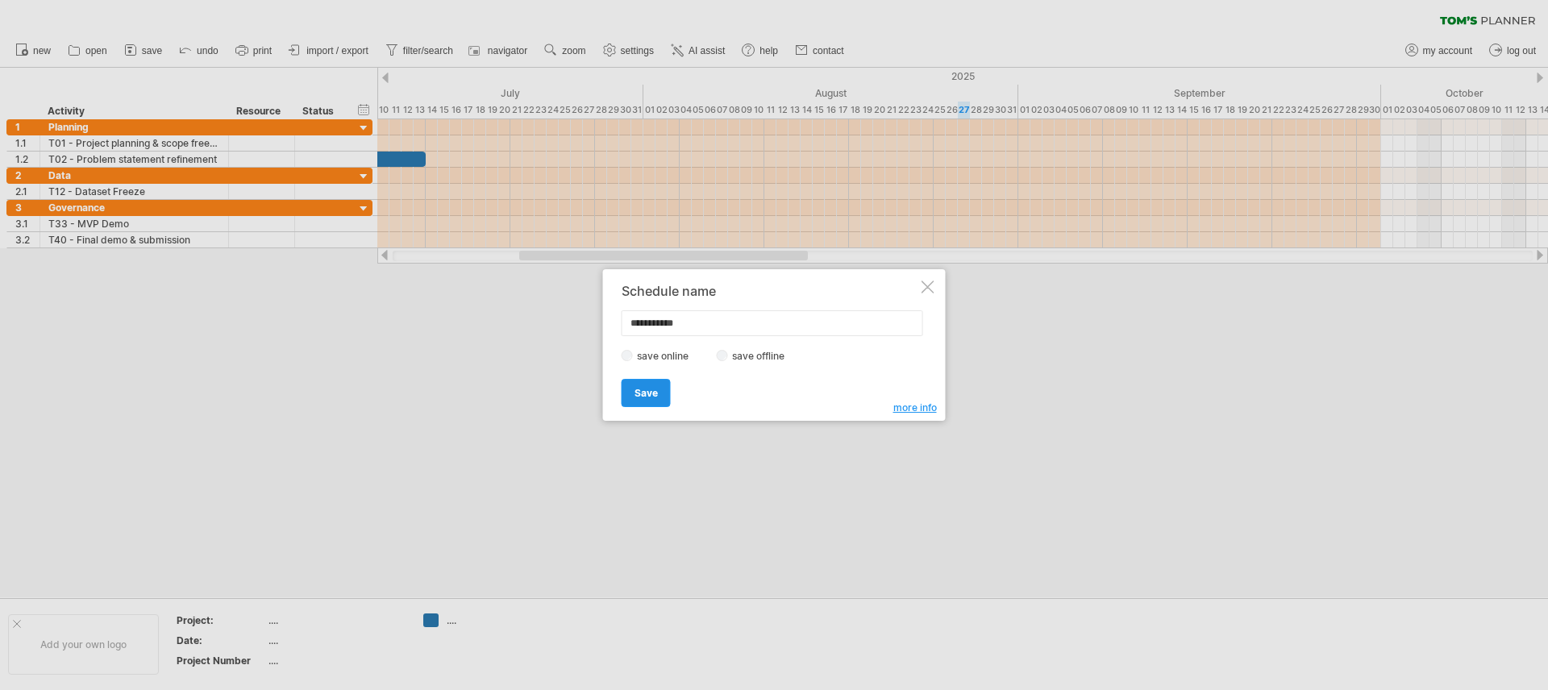
click at [649, 397] on span "Save" at bounding box center [646, 393] width 23 height 12
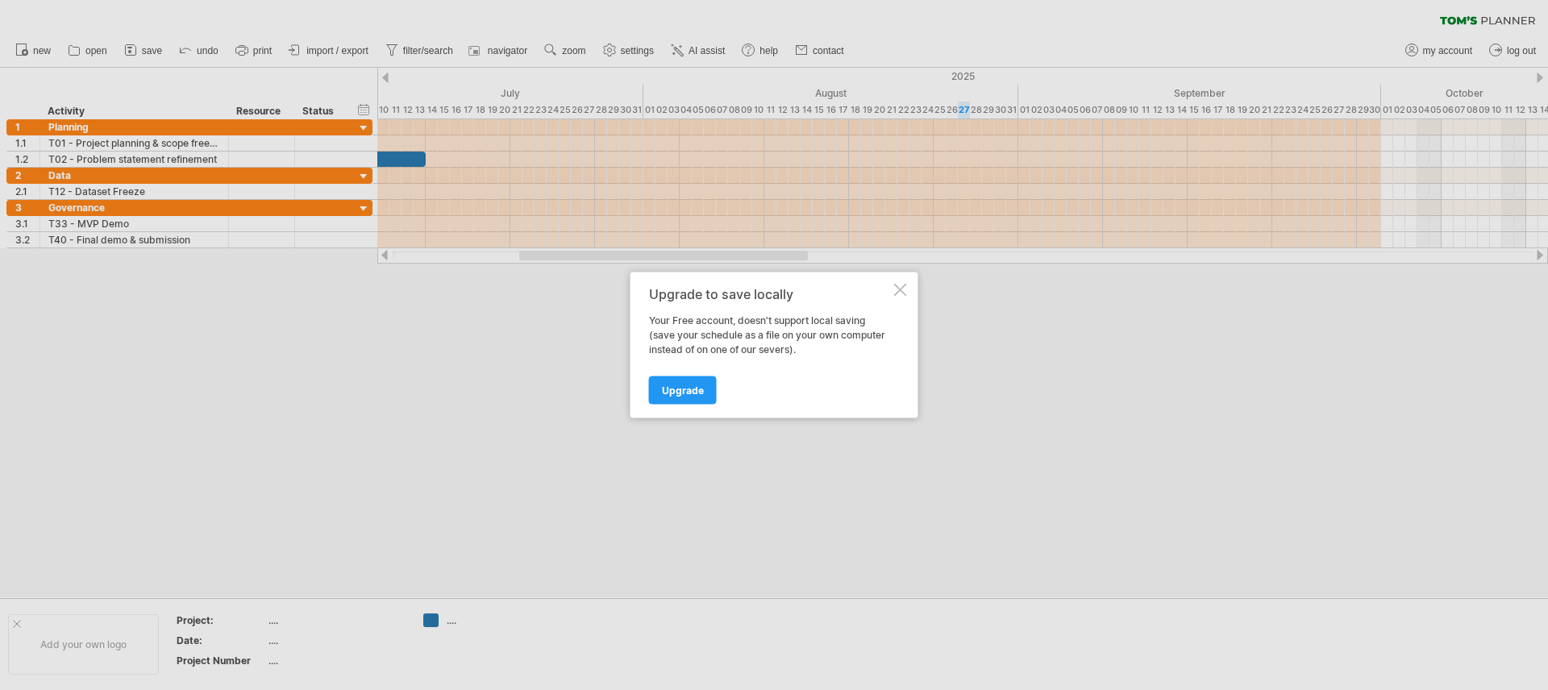
click at [898, 286] on div at bounding box center [900, 290] width 13 height 13
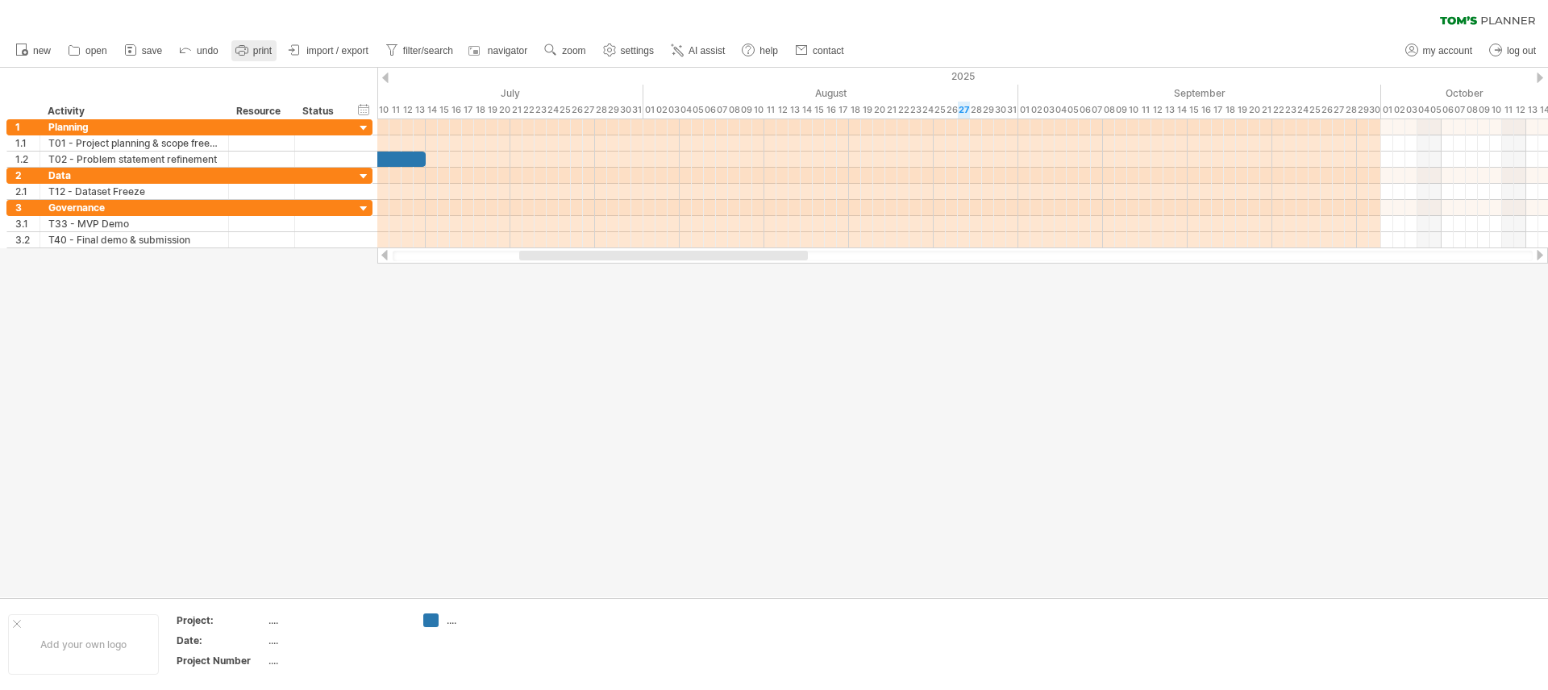
click at [249, 53] on icon at bounding box center [242, 50] width 16 height 16
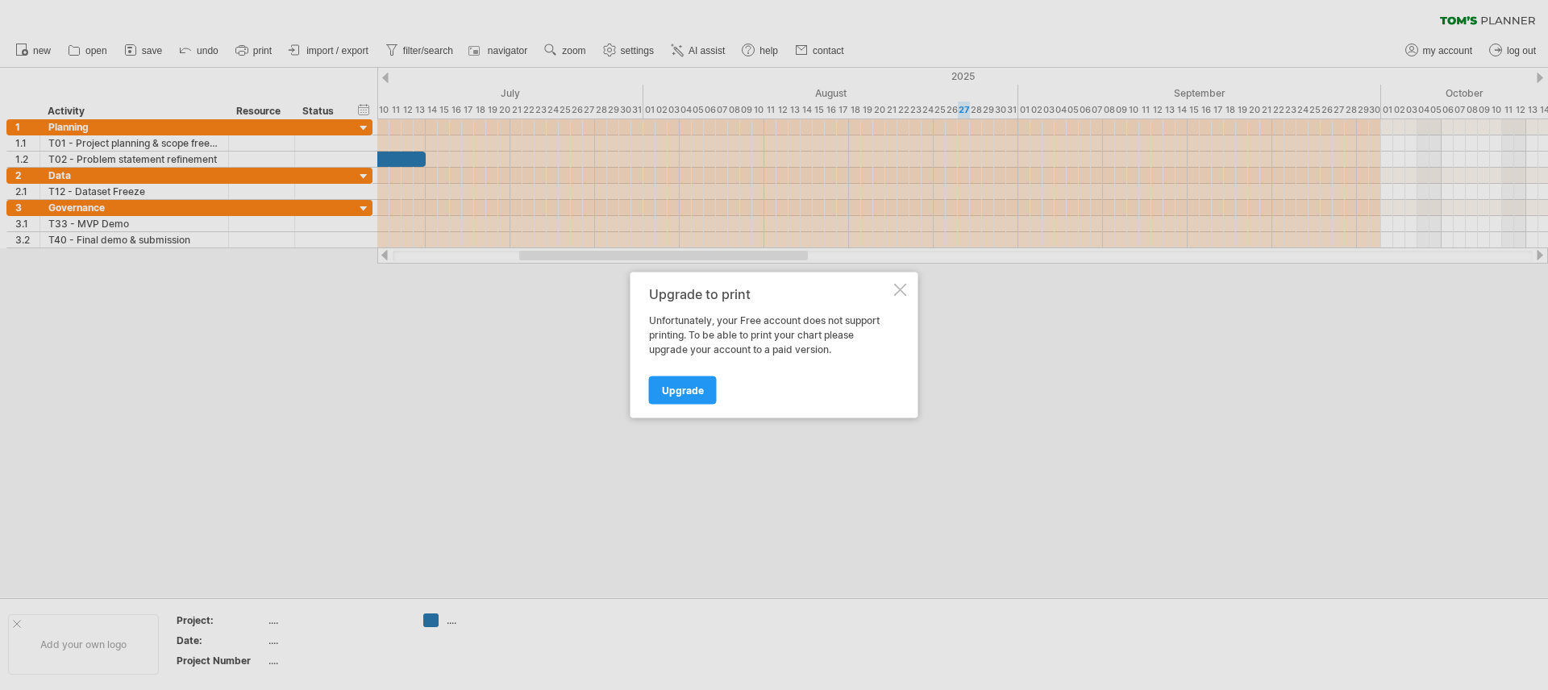
click at [896, 291] on div at bounding box center [900, 290] width 13 height 13
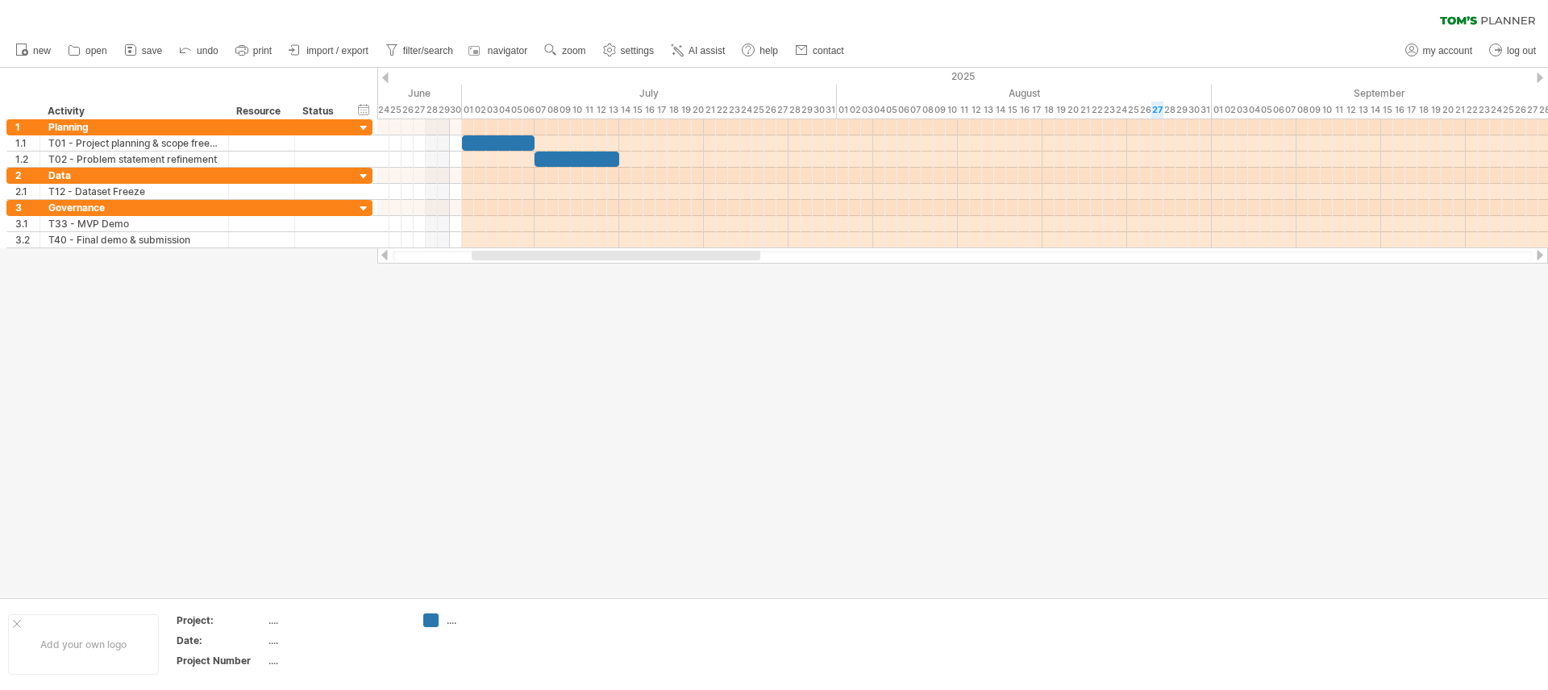
drag, startPoint x: 694, startPoint y: 255, endPoint x: 574, endPoint y: 203, distance: 130.8
click at [635, 256] on div at bounding box center [616, 256] width 289 height 10
